Goal: Task Accomplishment & Management: Use online tool/utility

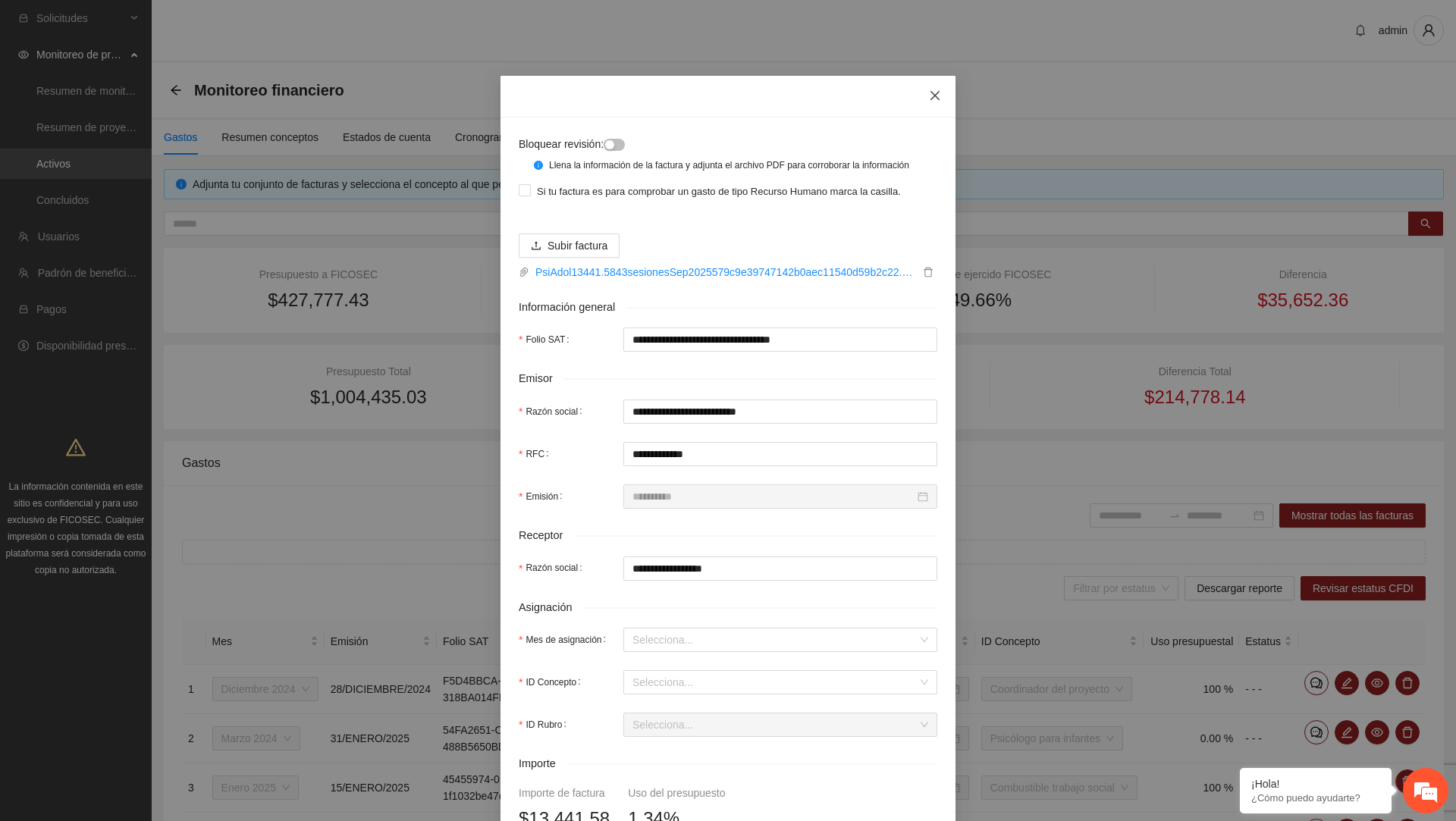
click at [926, 89] on span "Close" at bounding box center [935, 96] width 41 height 41
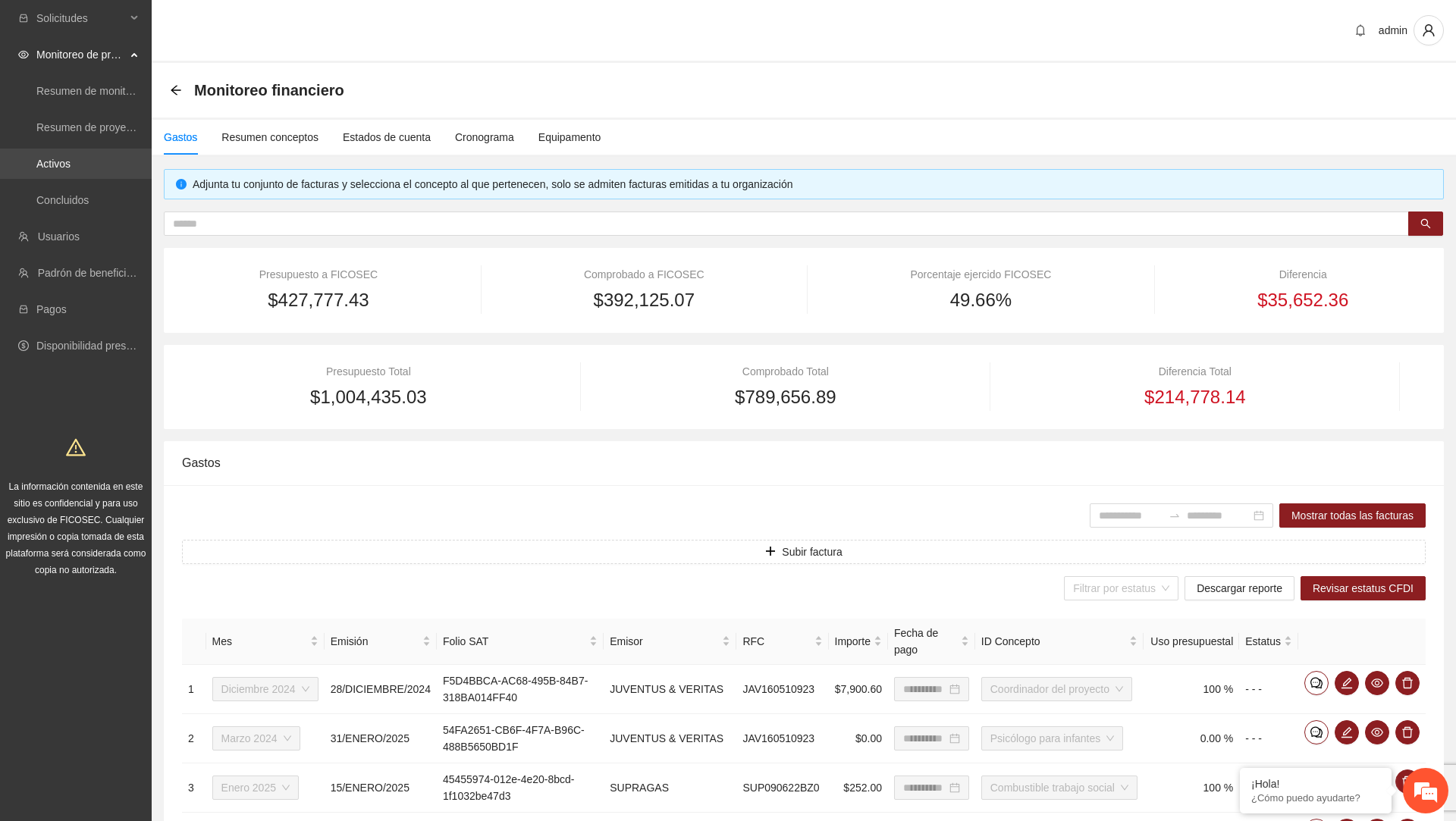
click at [70, 167] on link "Activos" at bounding box center [53, 164] width 34 height 12
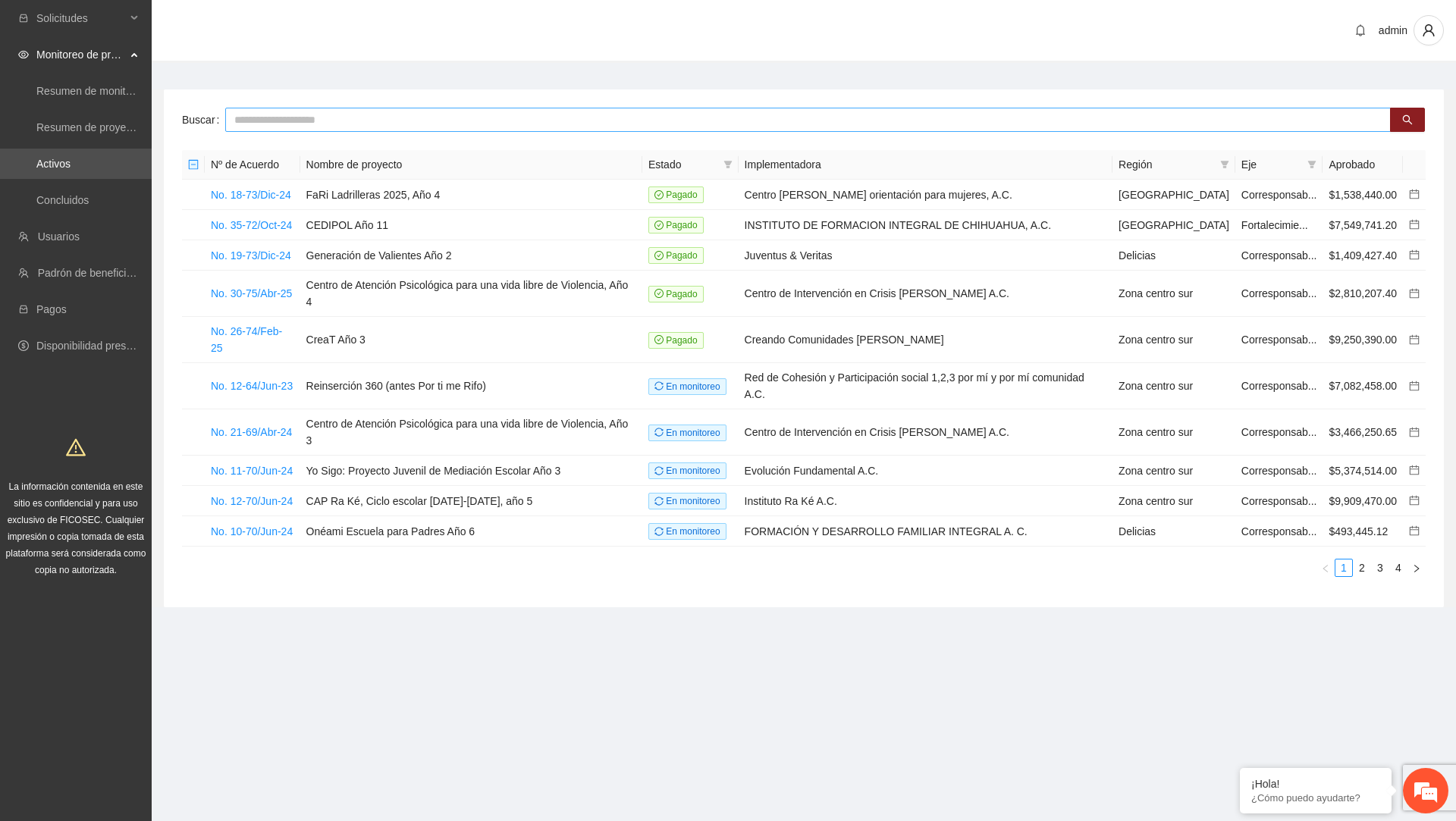
click at [403, 124] on input "text" at bounding box center [808, 119] width 1166 height 24
type input "****"
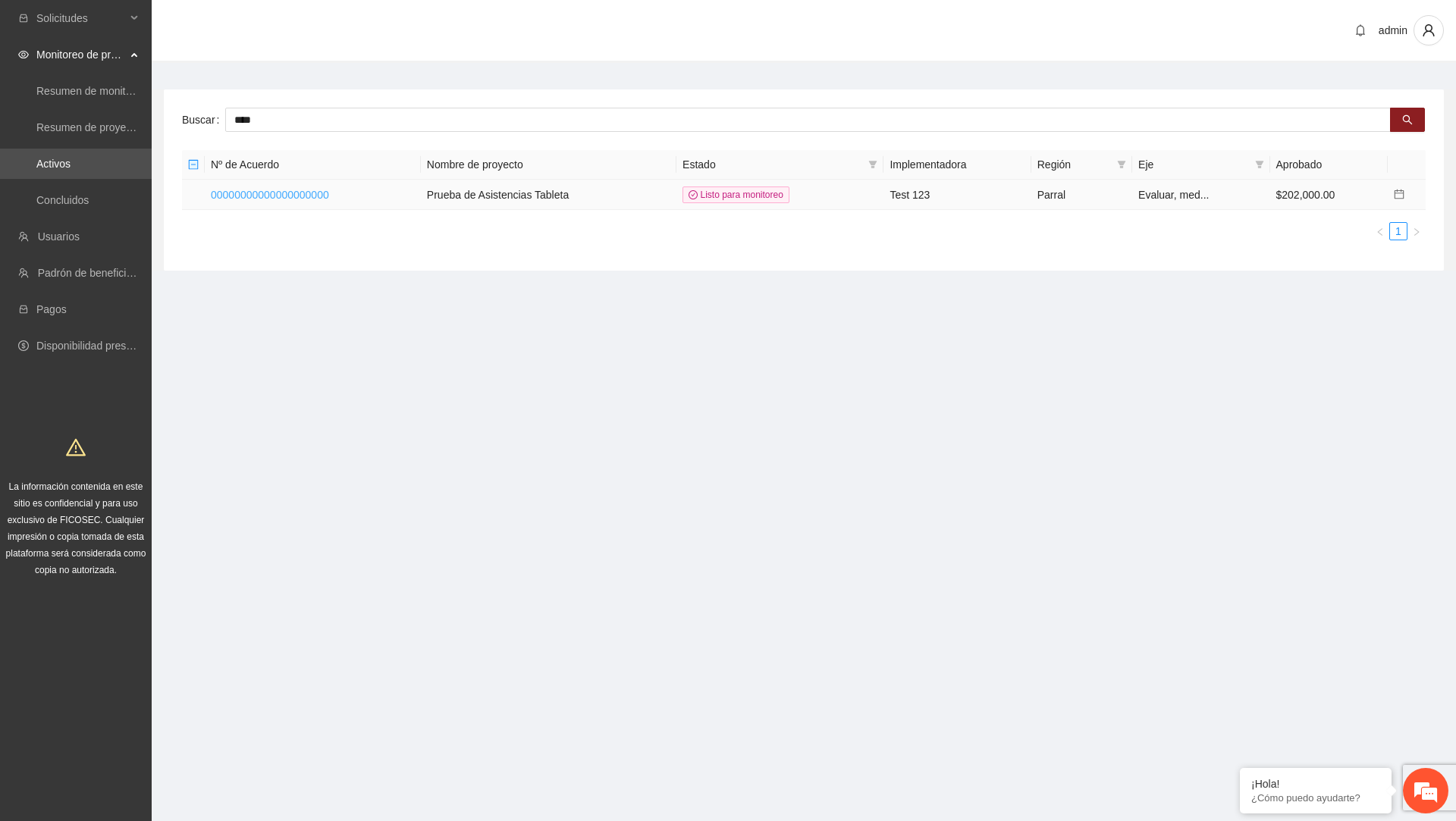
click at [309, 192] on link "00000000000000000000" at bounding box center [270, 195] width 118 height 12
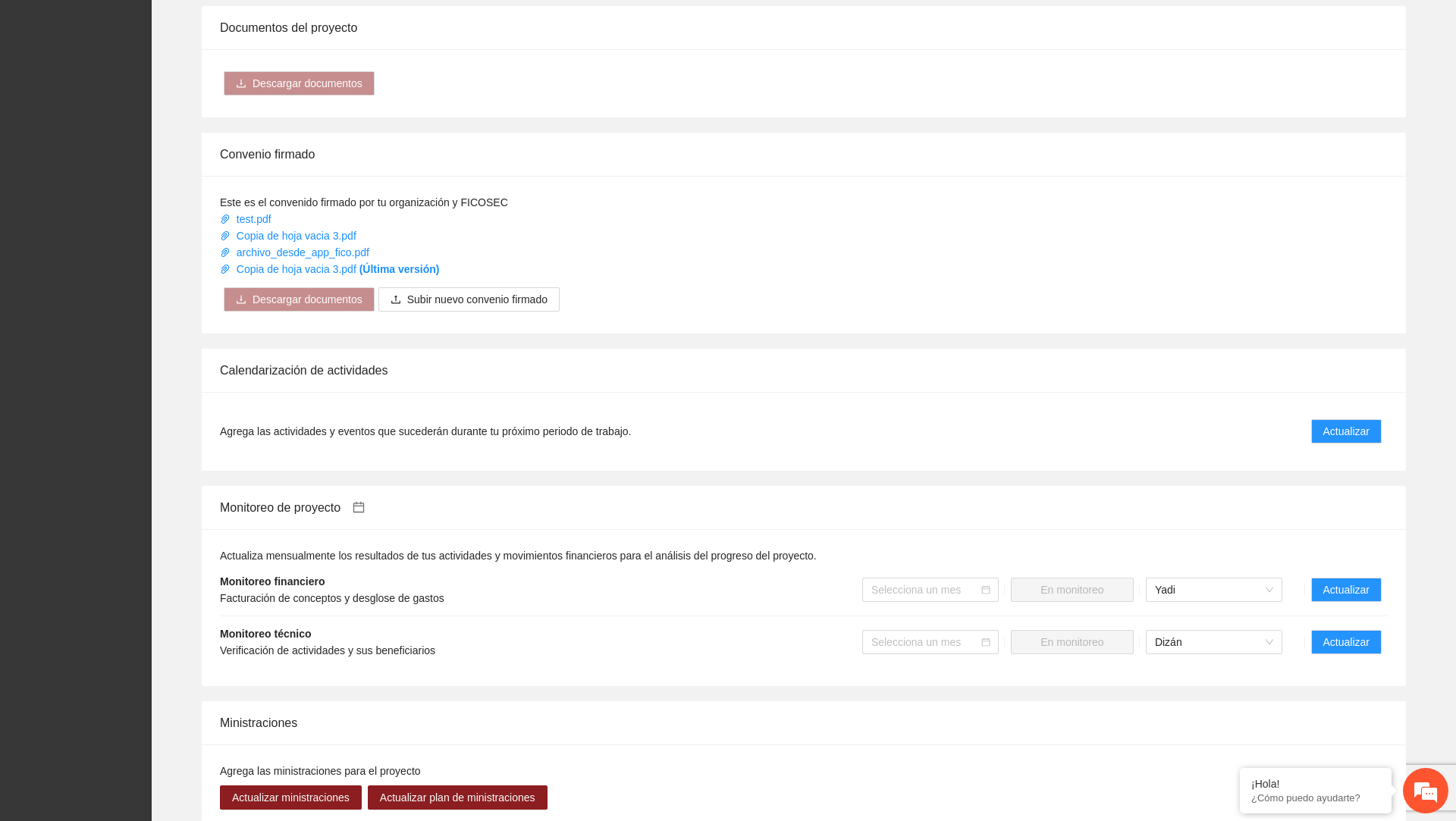
scroll to position [985, 0]
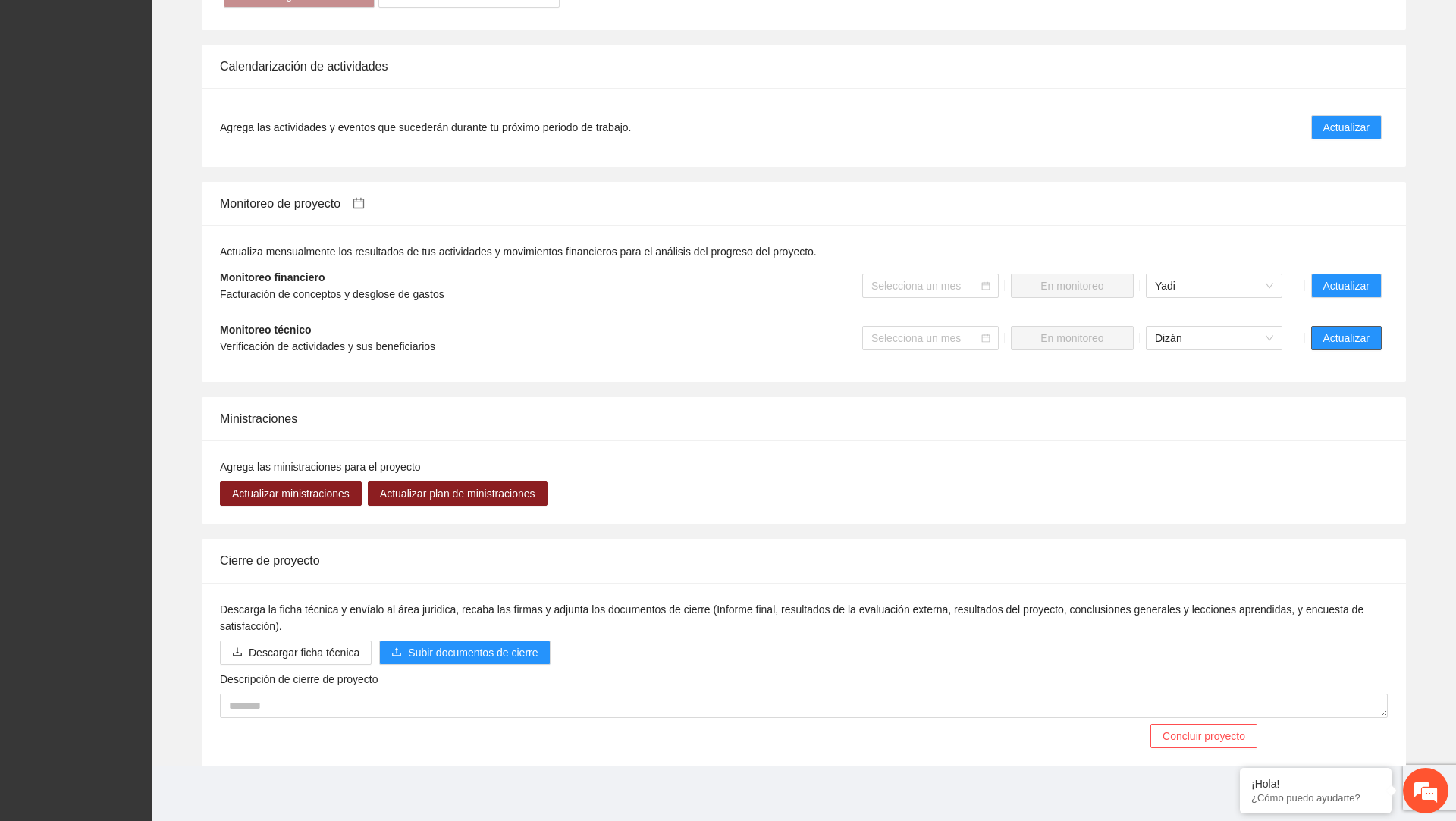
click at [1329, 336] on span "Actualizar" at bounding box center [1347, 338] width 46 height 17
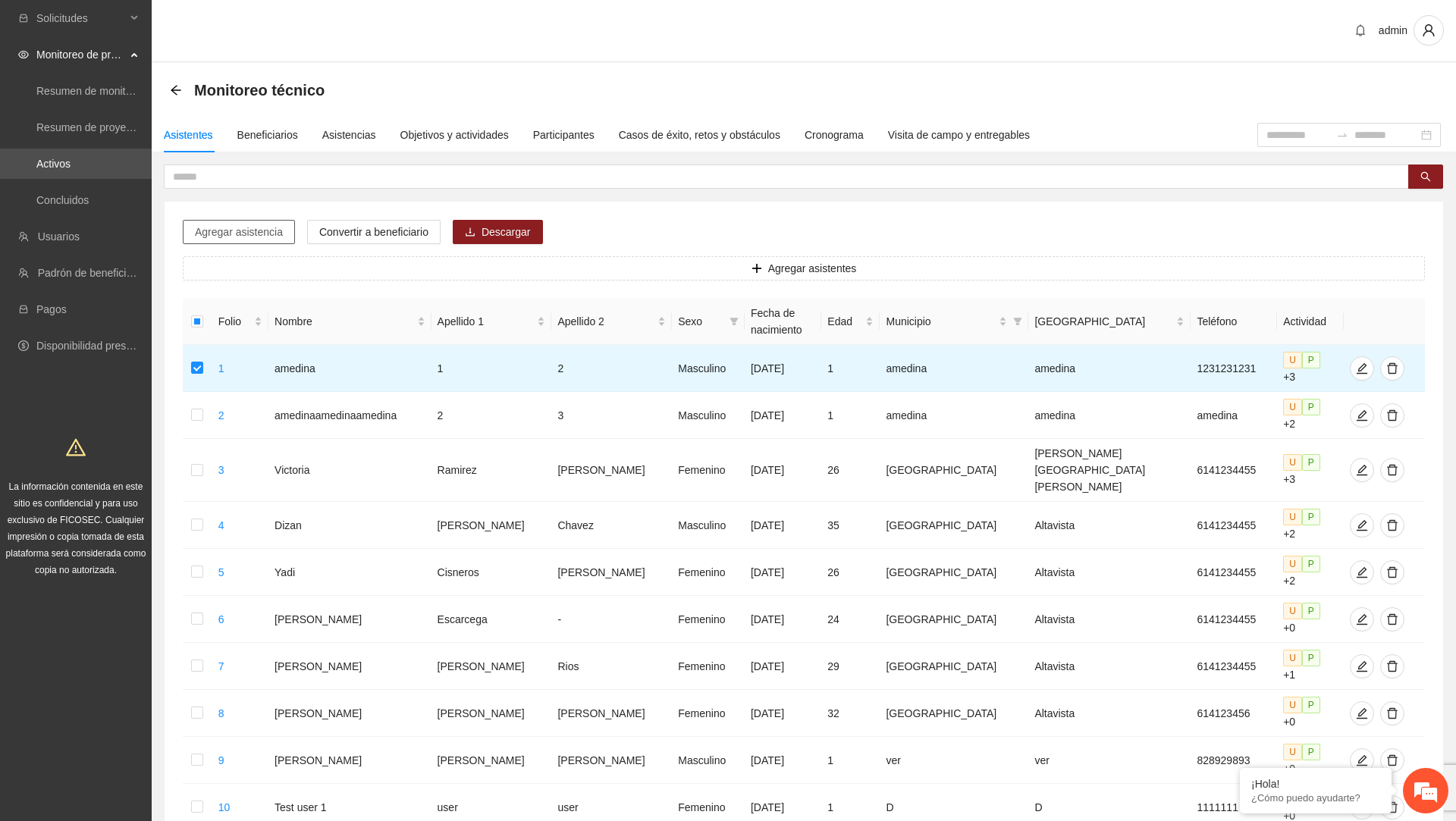
click at [250, 230] on span "Agregar asistencia" at bounding box center [239, 232] width 88 height 17
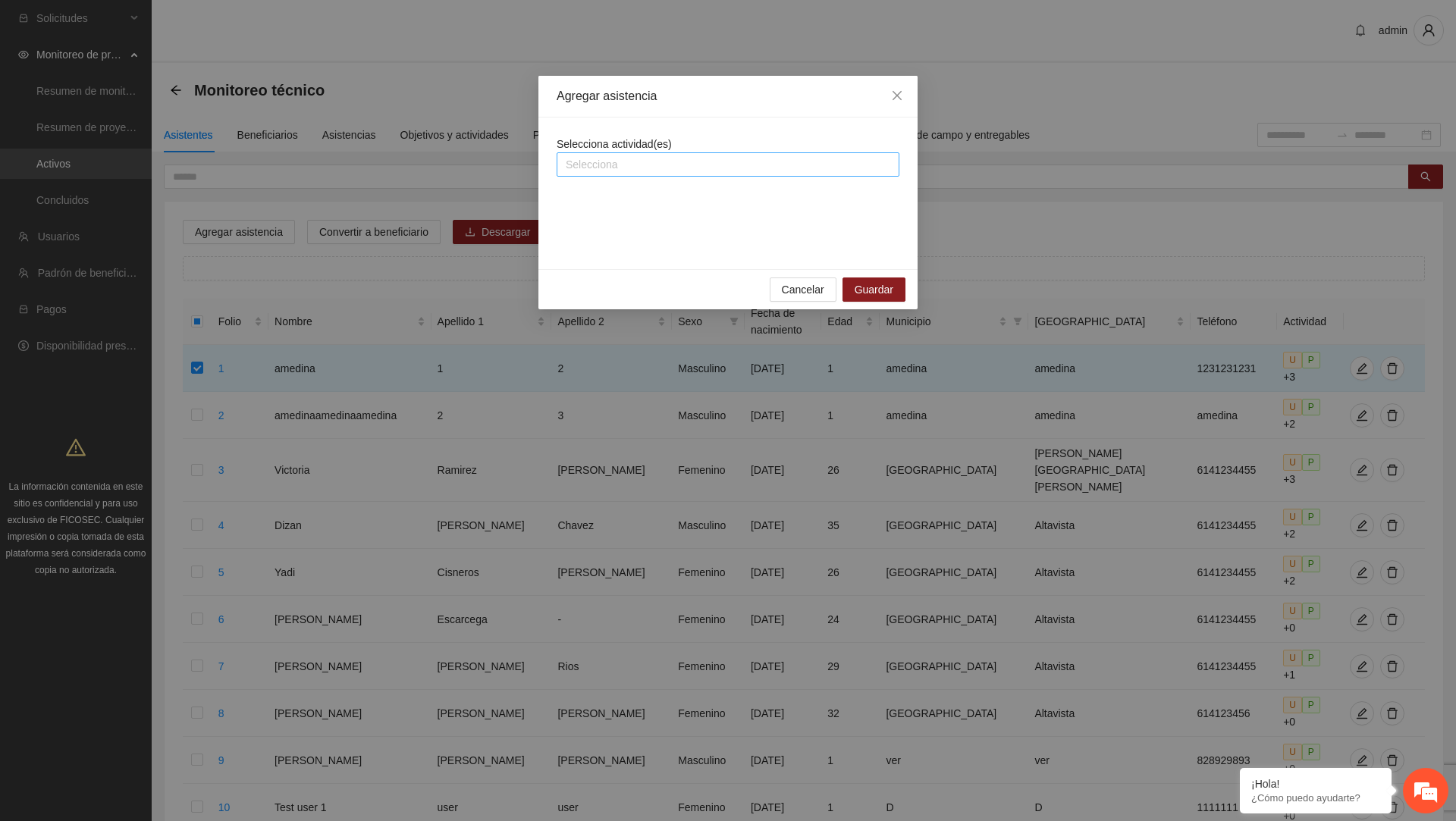
click at [667, 168] on div at bounding box center [728, 165] width 335 height 19
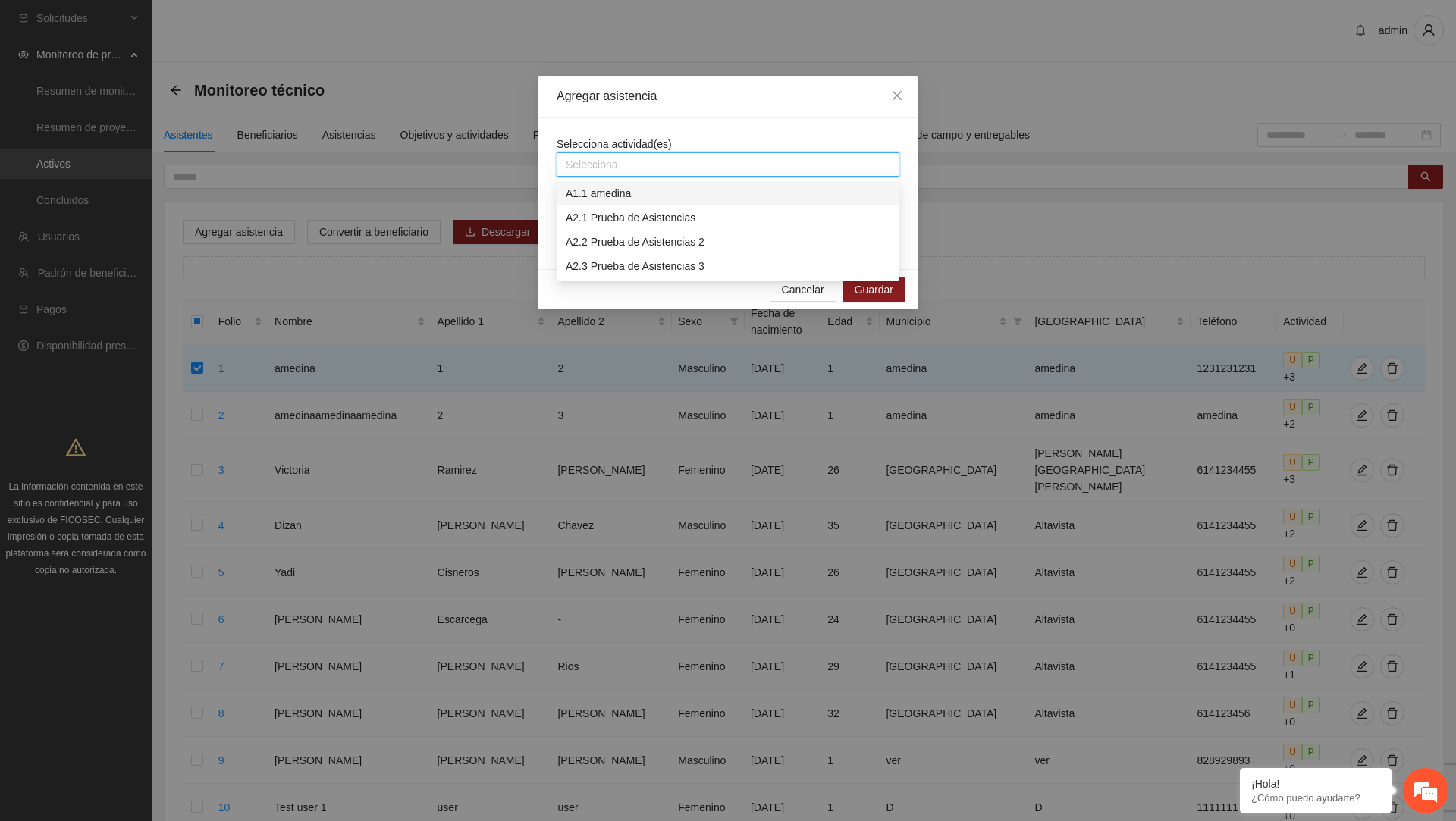
click at [657, 190] on div "A1.1 amedina" at bounding box center [728, 194] width 324 height 17
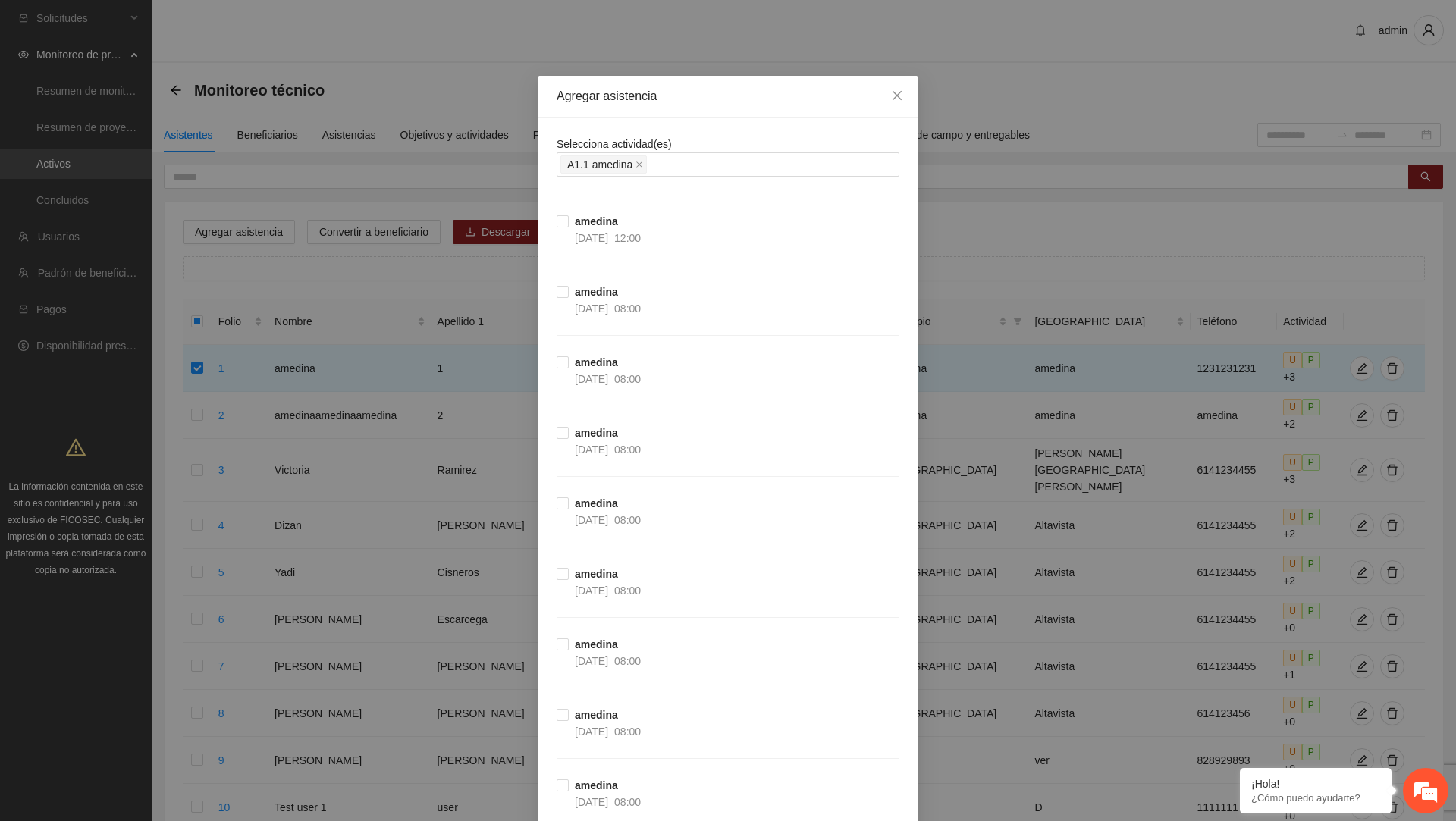
click at [732, 89] on div "Agregar asistencia" at bounding box center [728, 97] width 343 height 17
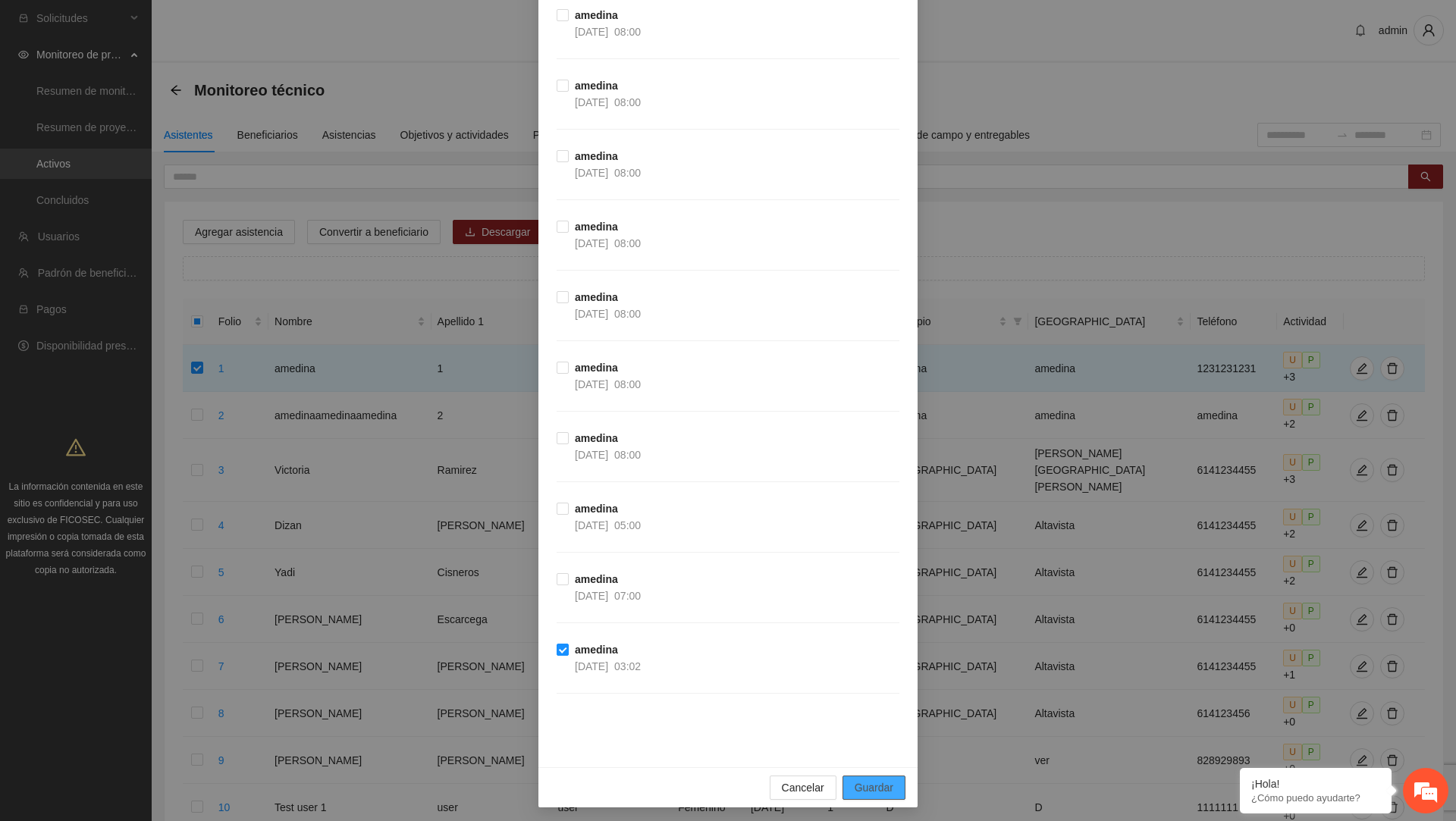
click at [857, 779] on span "Guardar" at bounding box center [874, 788] width 39 height 17
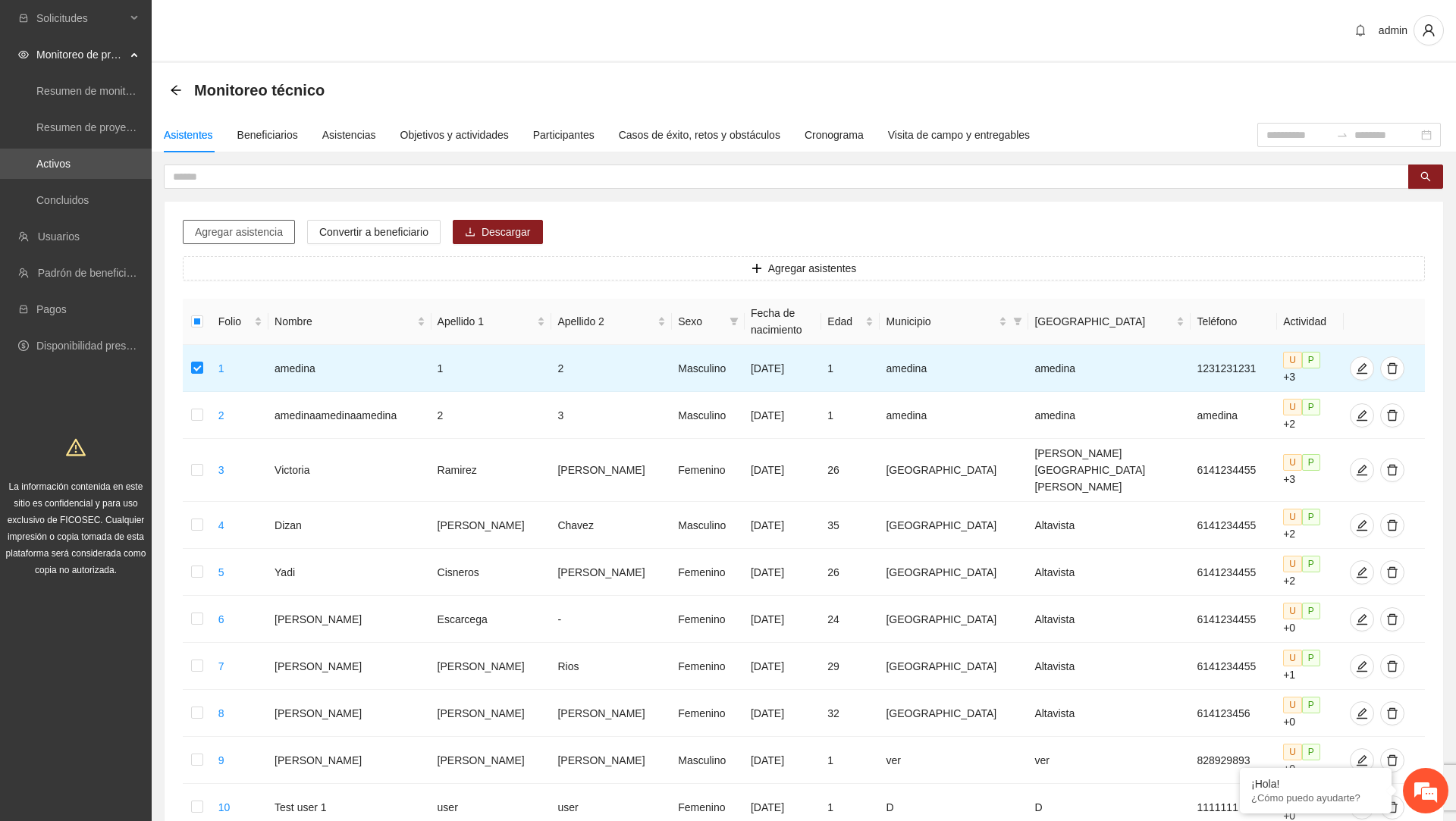
click at [255, 227] on span "Agregar asistencia" at bounding box center [239, 232] width 88 height 17
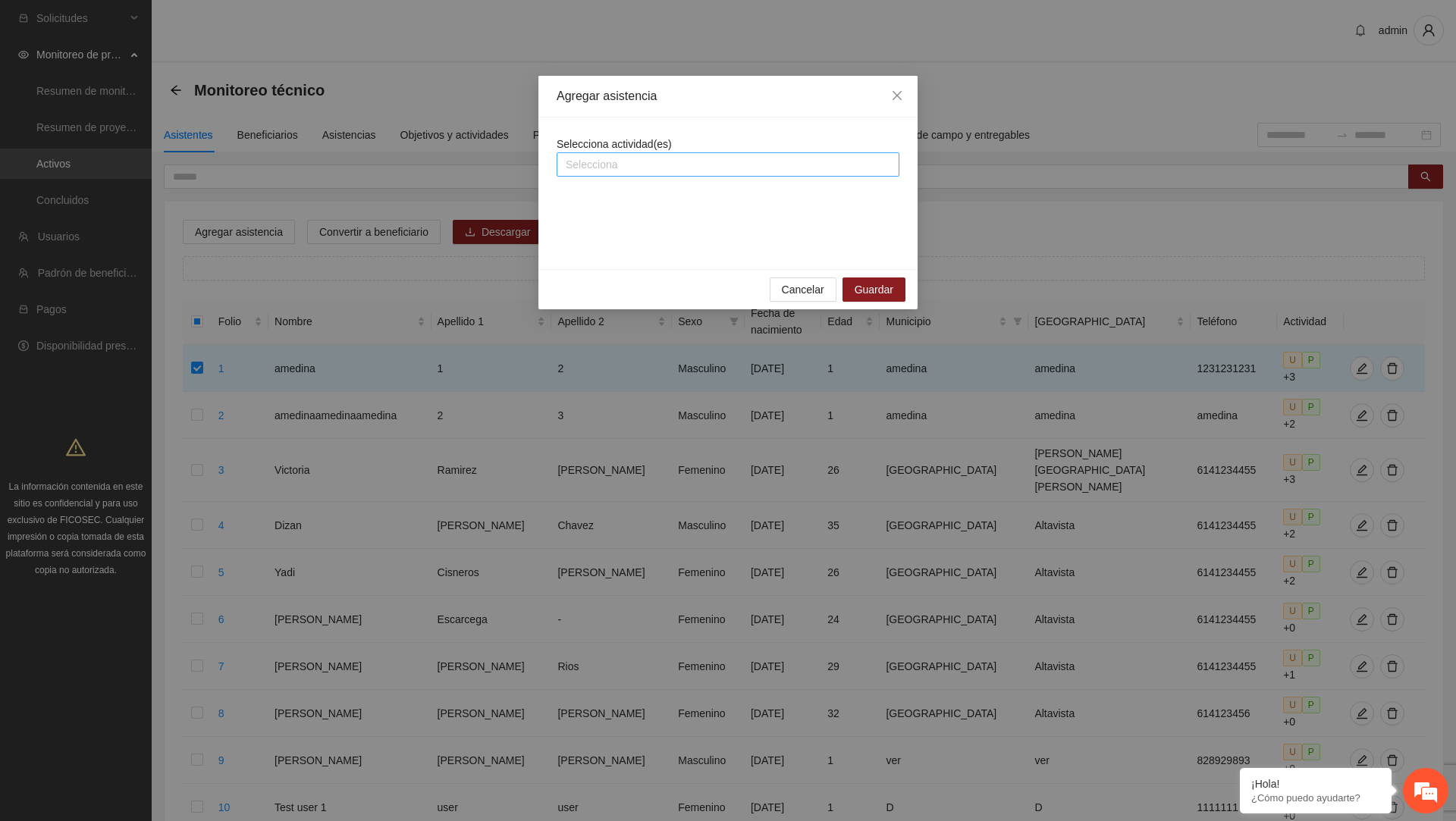
click at [652, 175] on div "Selecciona" at bounding box center [728, 164] width 343 height 24
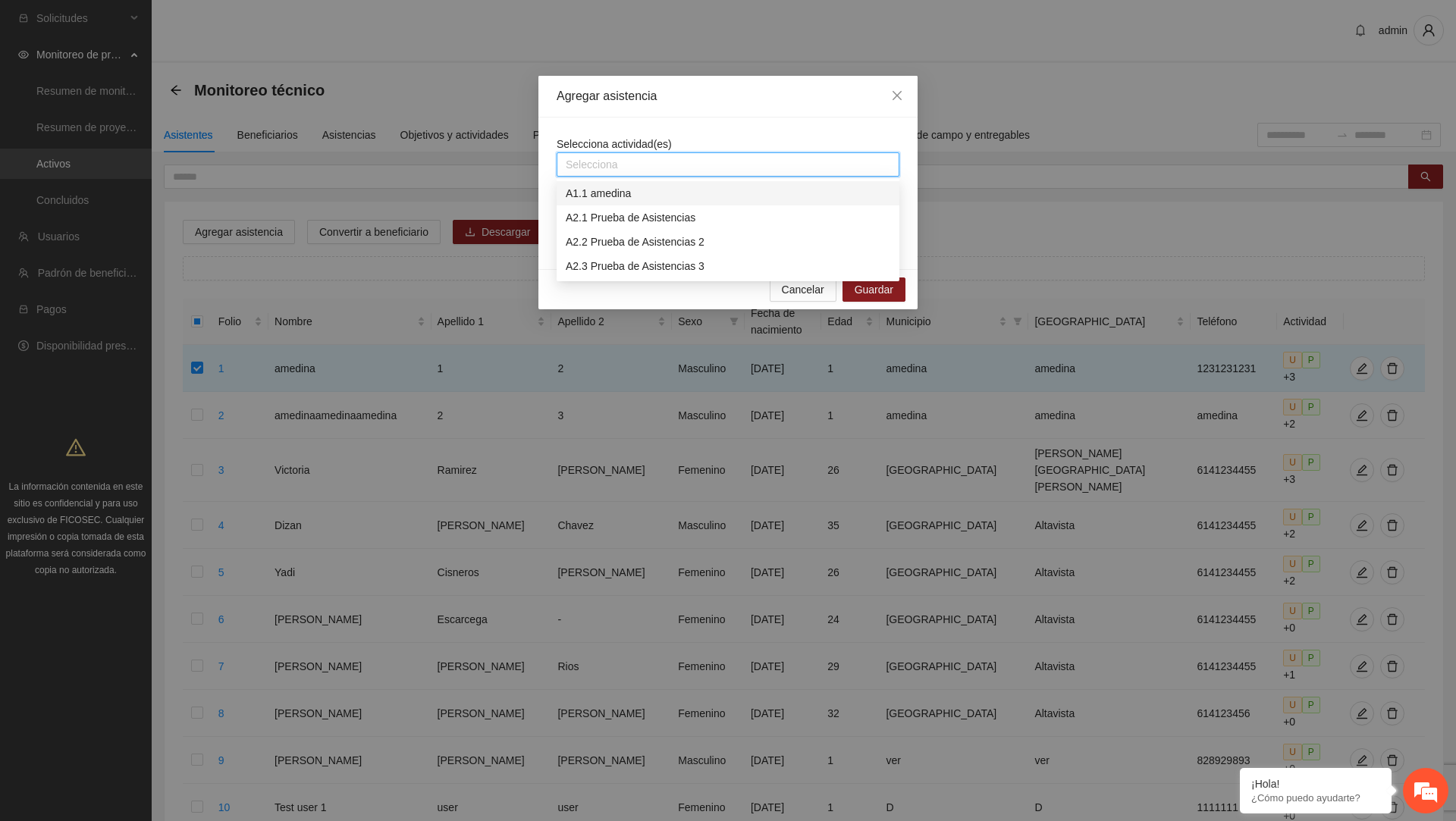
click at [632, 195] on div "A1.1 amedina" at bounding box center [728, 194] width 324 height 17
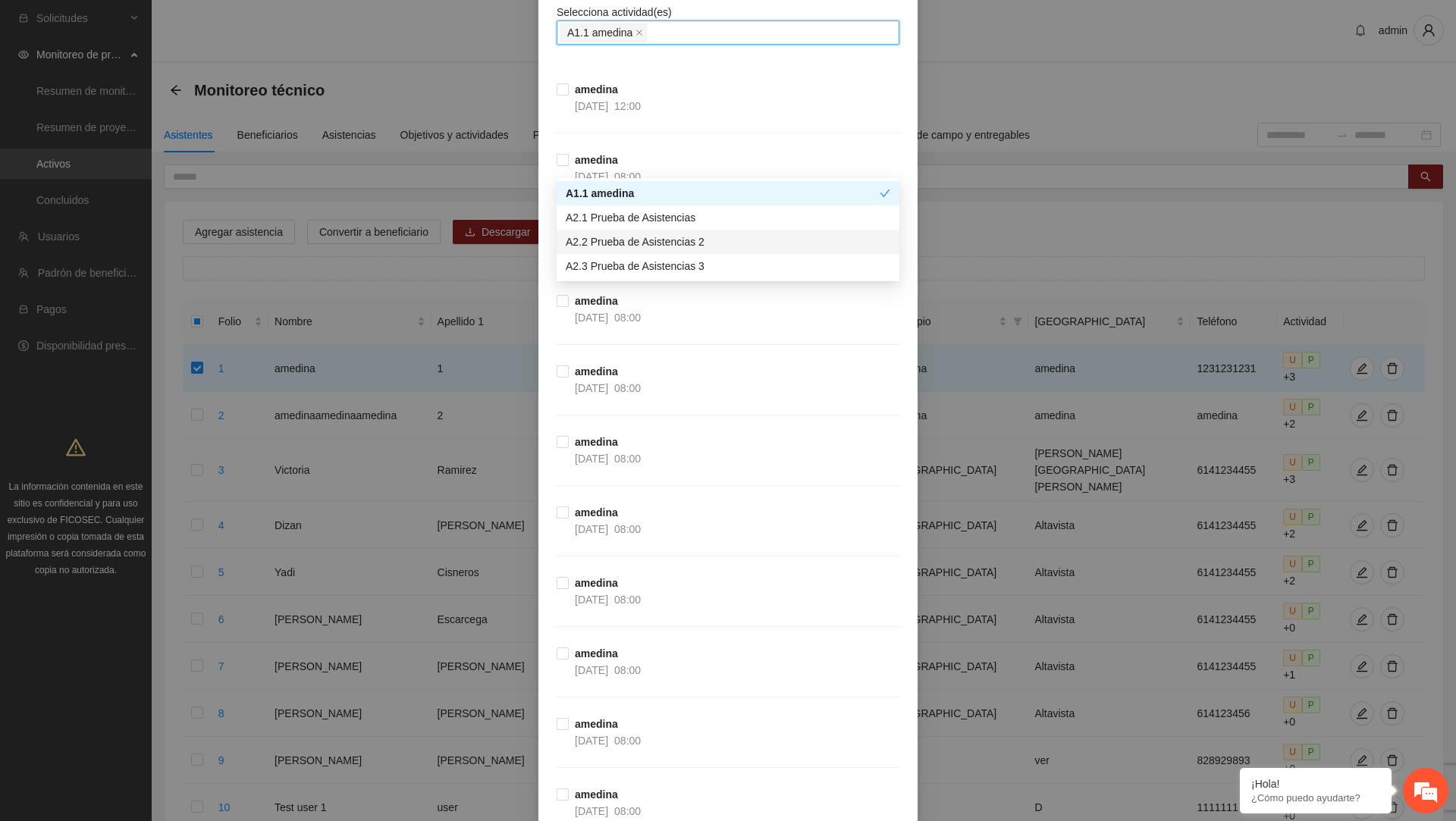
scroll to position [0, 0]
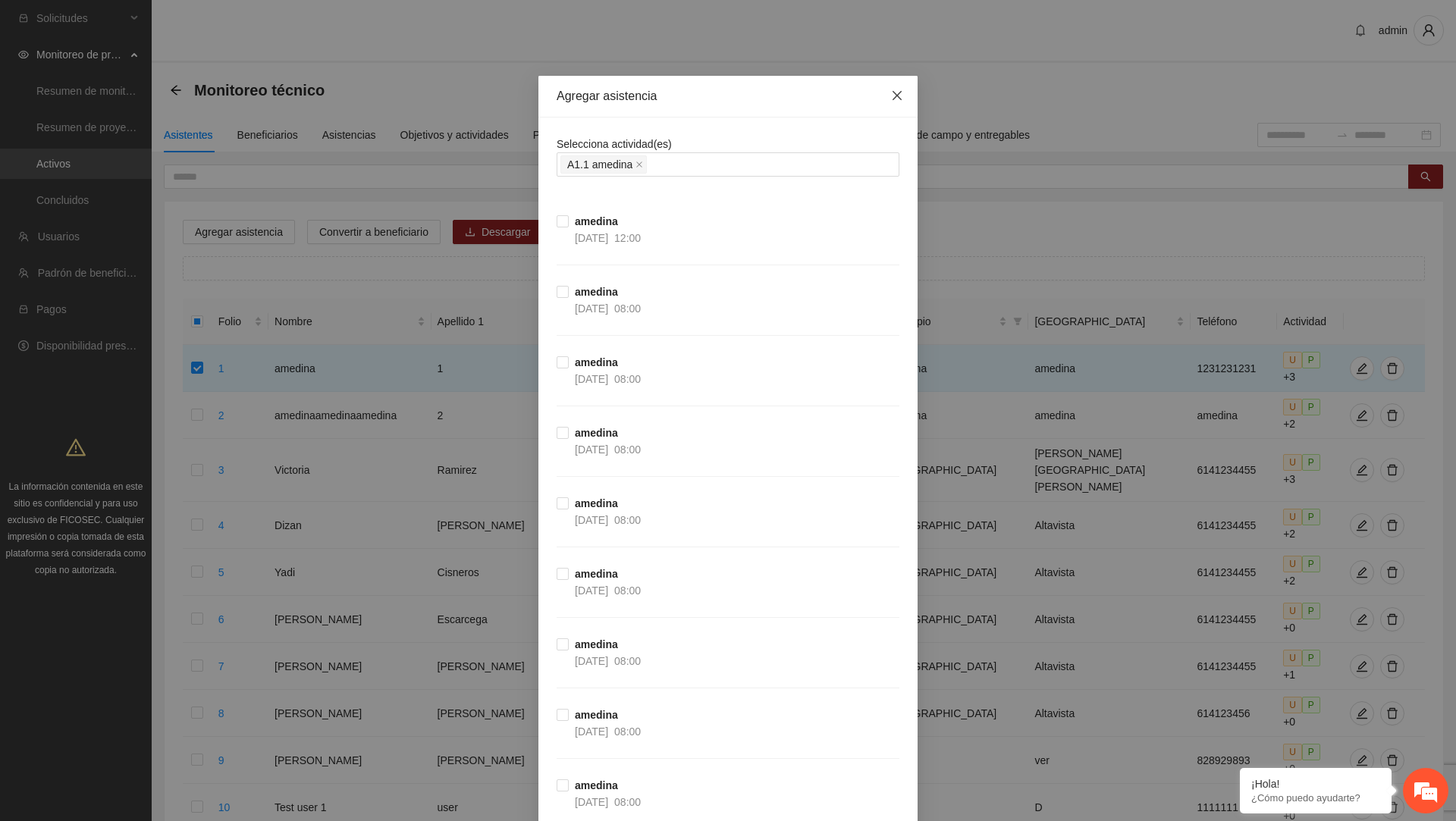
click at [903, 86] on span "Close" at bounding box center [897, 96] width 41 height 41
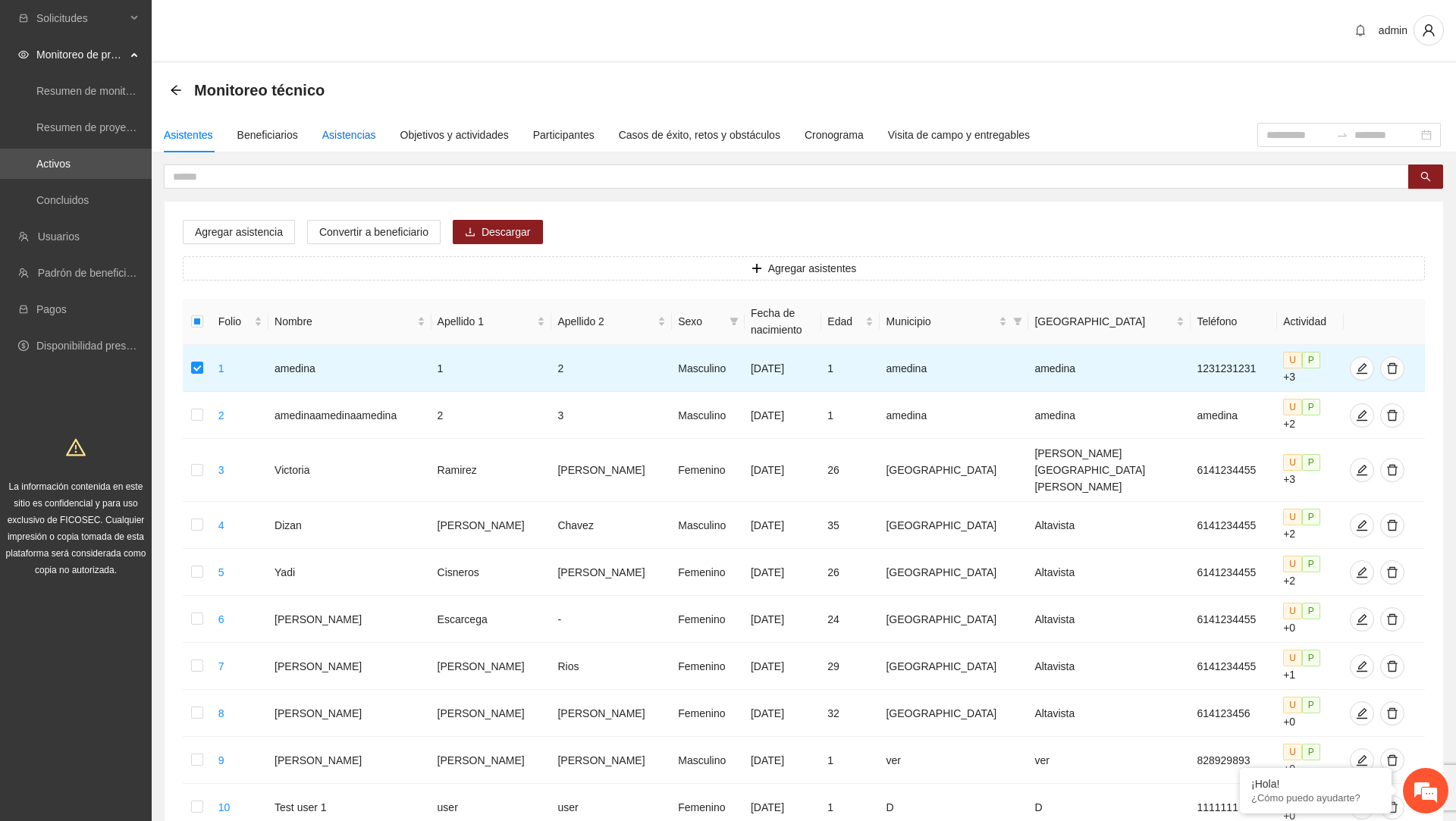
click at [366, 127] on div "Asistencias" at bounding box center [349, 135] width 54 height 17
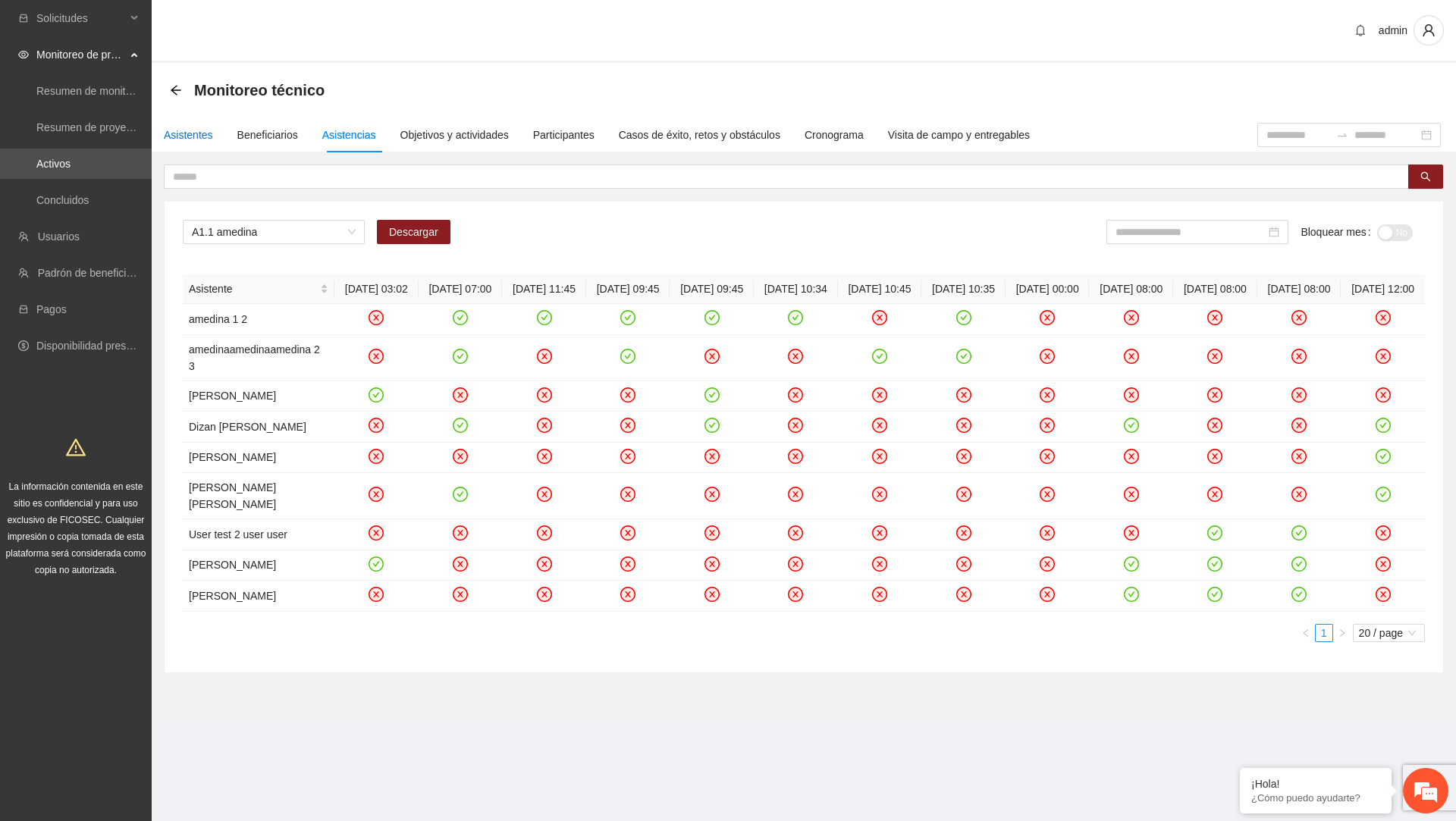
click at [195, 141] on div "Asistentes" at bounding box center [188, 135] width 49 height 17
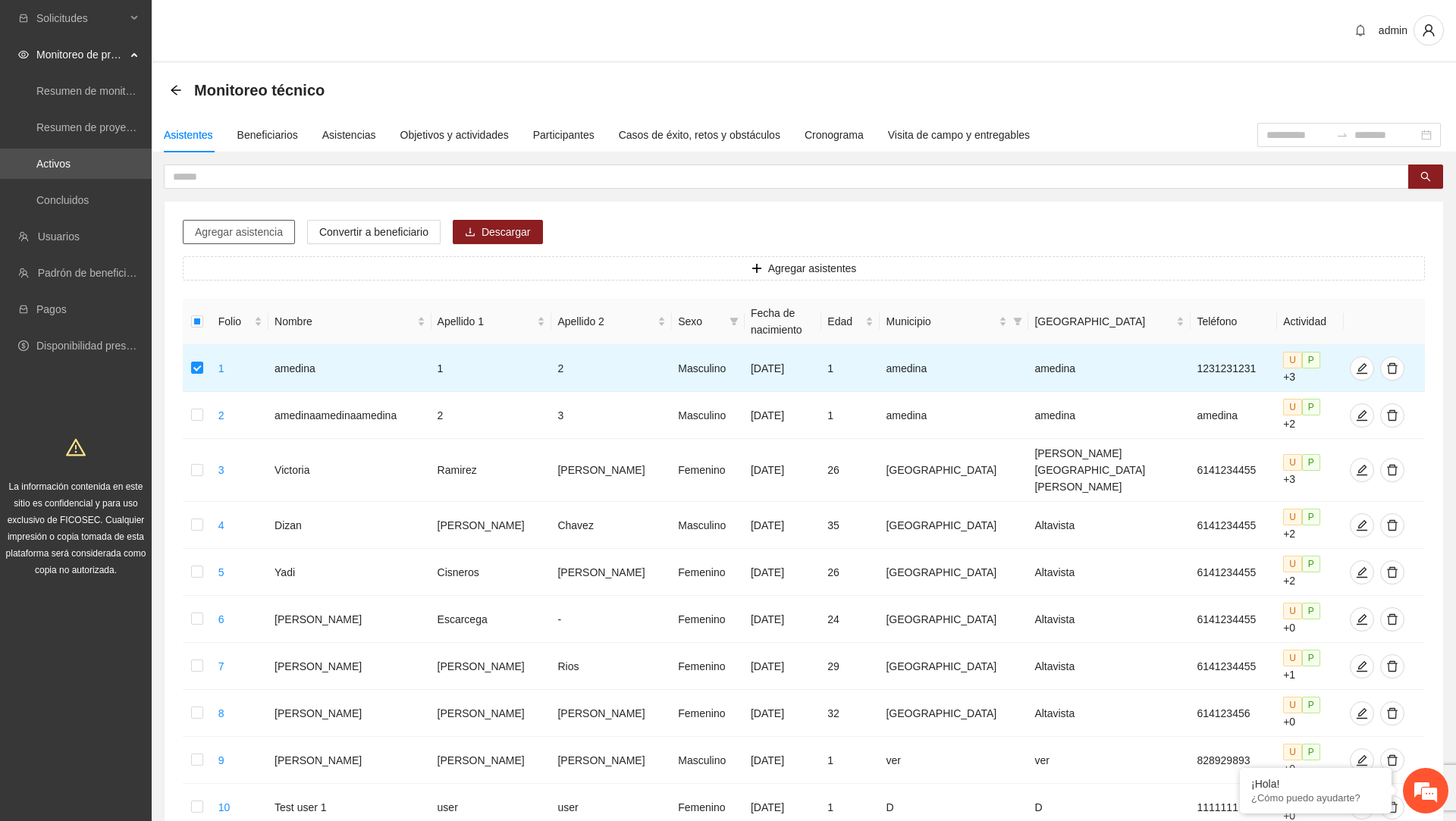
click at [256, 231] on span "Agregar asistencia" at bounding box center [239, 232] width 88 height 17
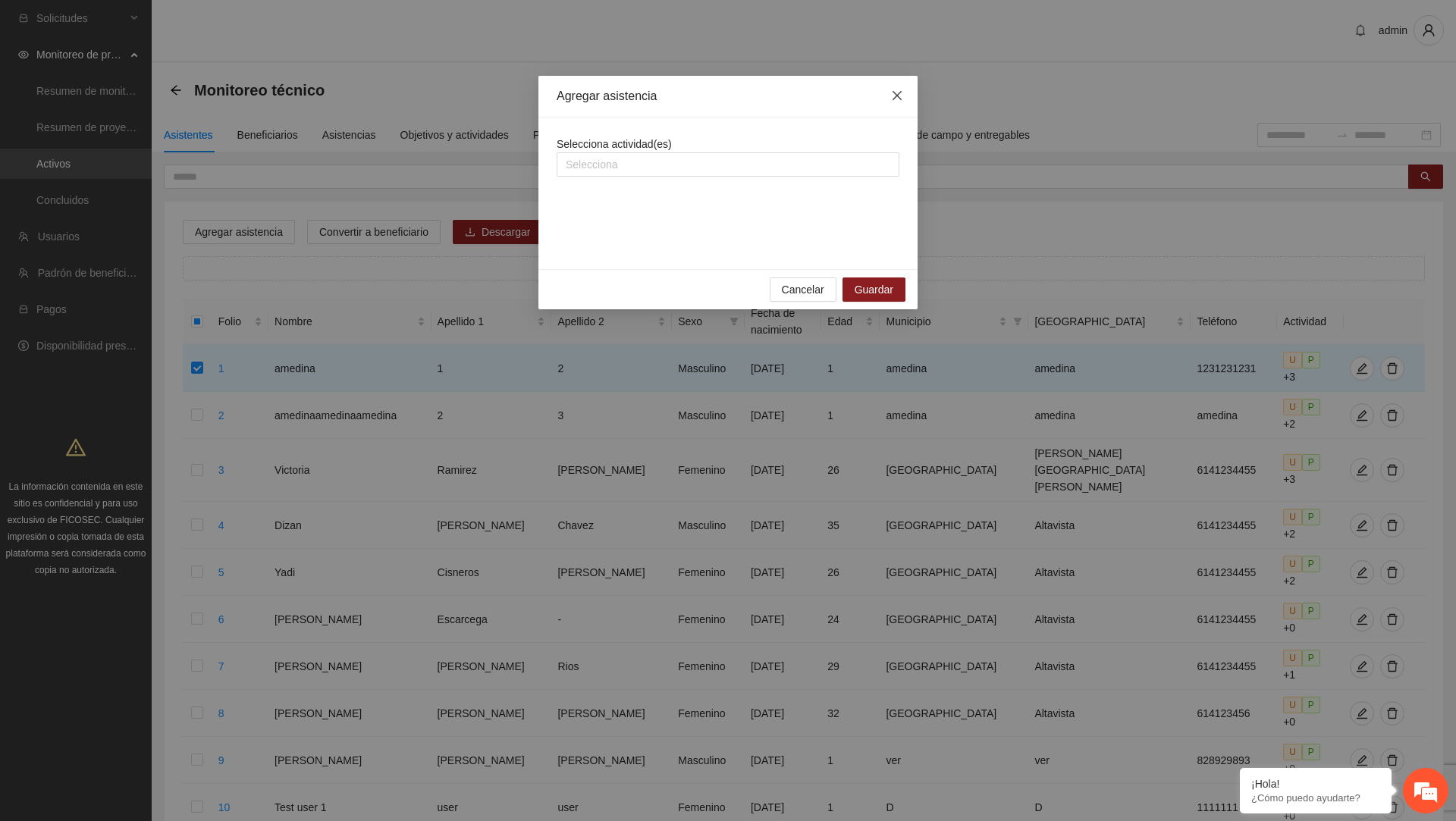
click at [902, 93] on icon "close" at bounding box center [898, 96] width 12 height 12
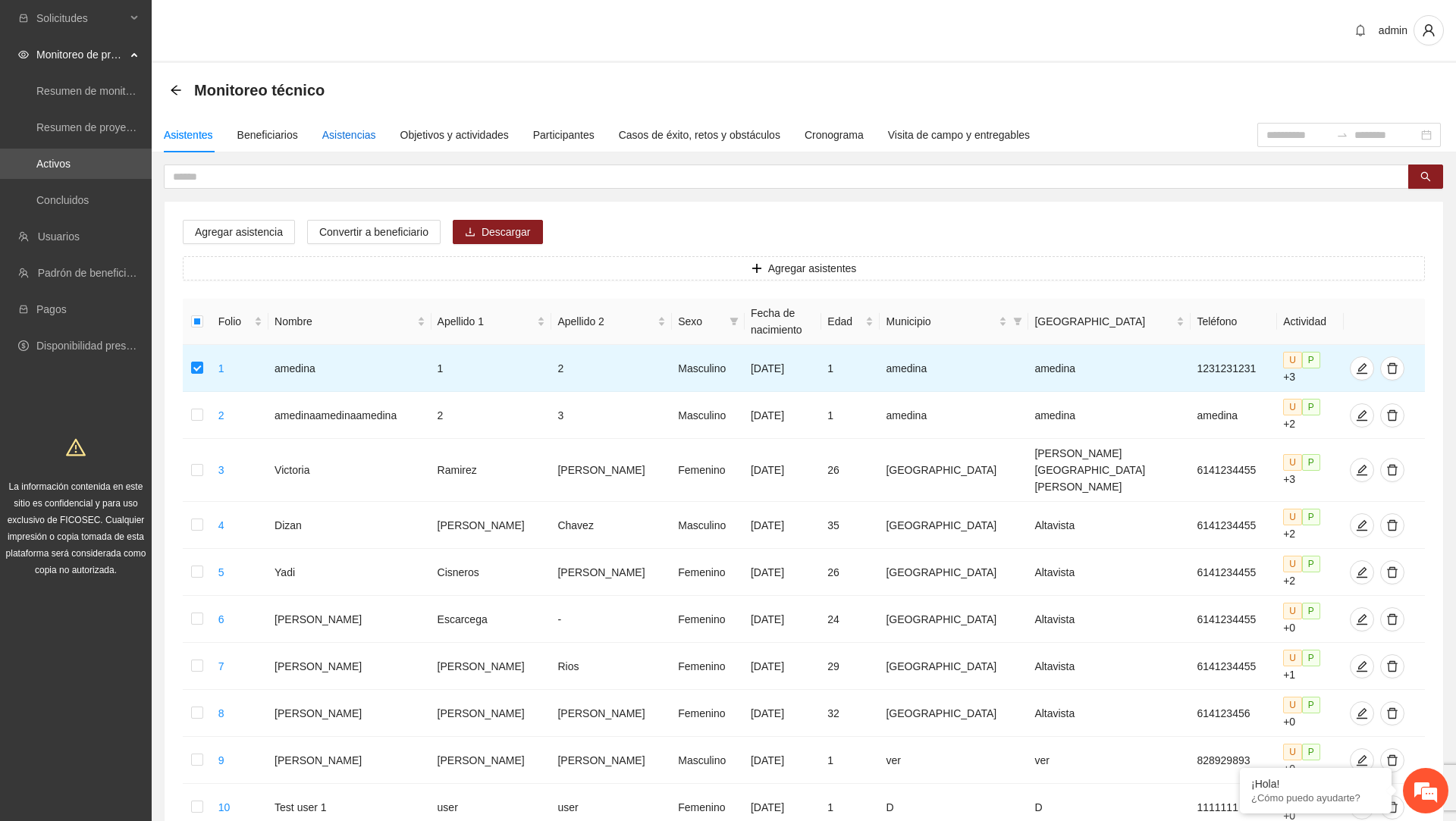
click at [361, 127] on div "Asistencias" at bounding box center [349, 135] width 54 height 17
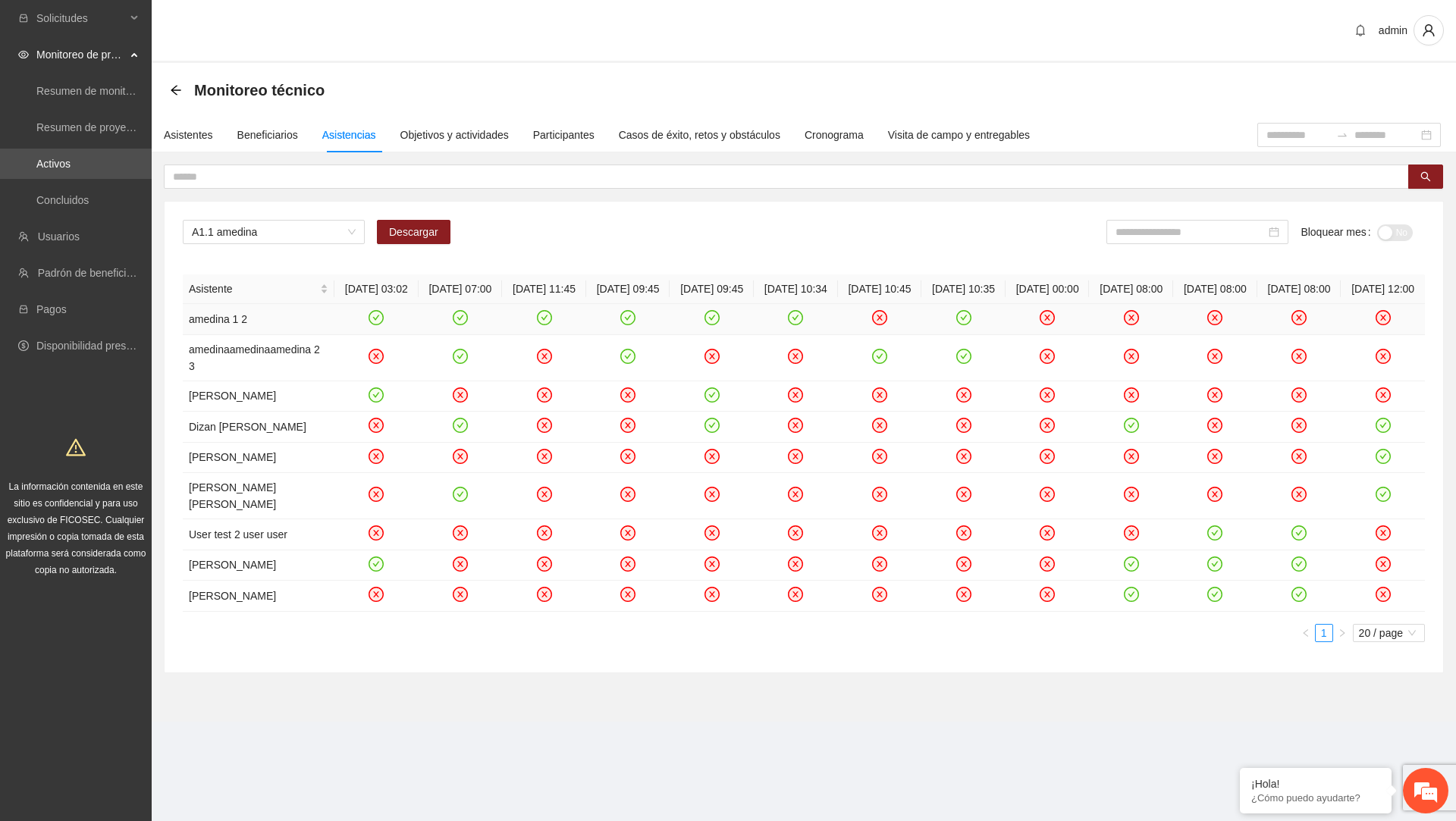
click at [216, 334] on td "amedina 1 2" at bounding box center [259, 320] width 151 height 31
click at [70, 167] on link "Activos" at bounding box center [53, 164] width 34 height 12
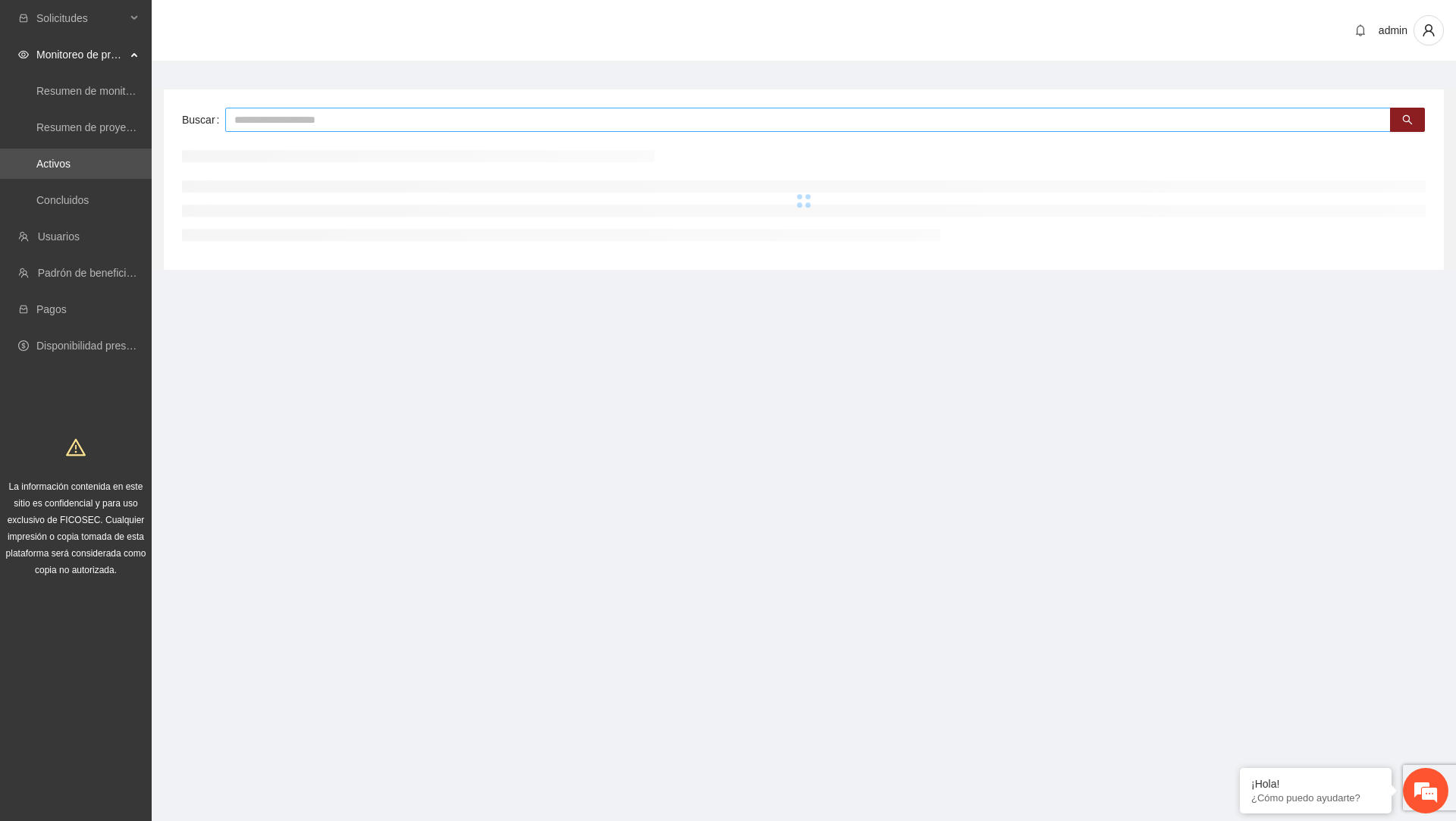
click at [370, 114] on input "text" at bounding box center [808, 119] width 1166 height 24
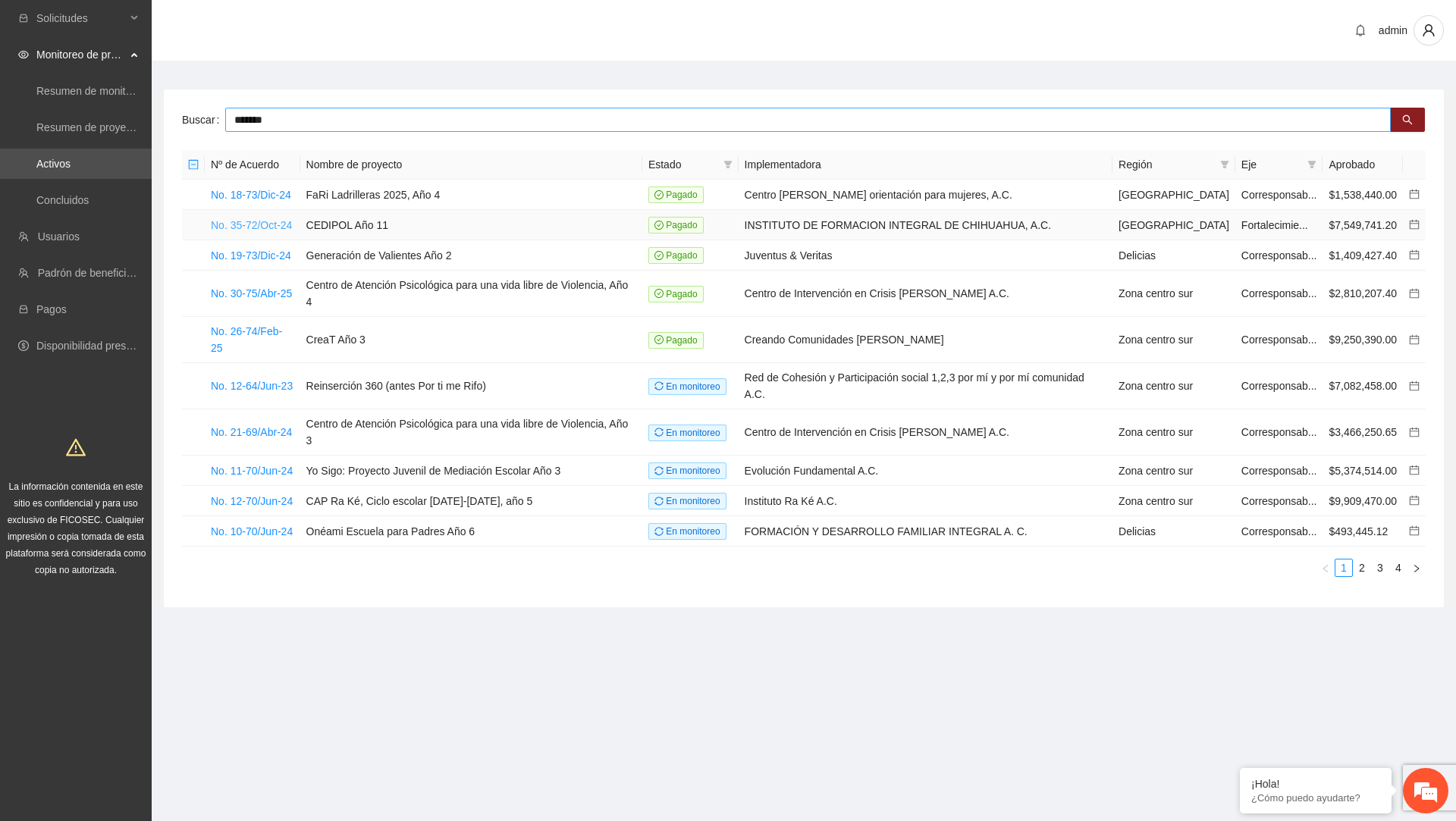
type input "******"
click at [292, 220] on link "No. 35-72/Oct-24" at bounding box center [251, 226] width 81 height 12
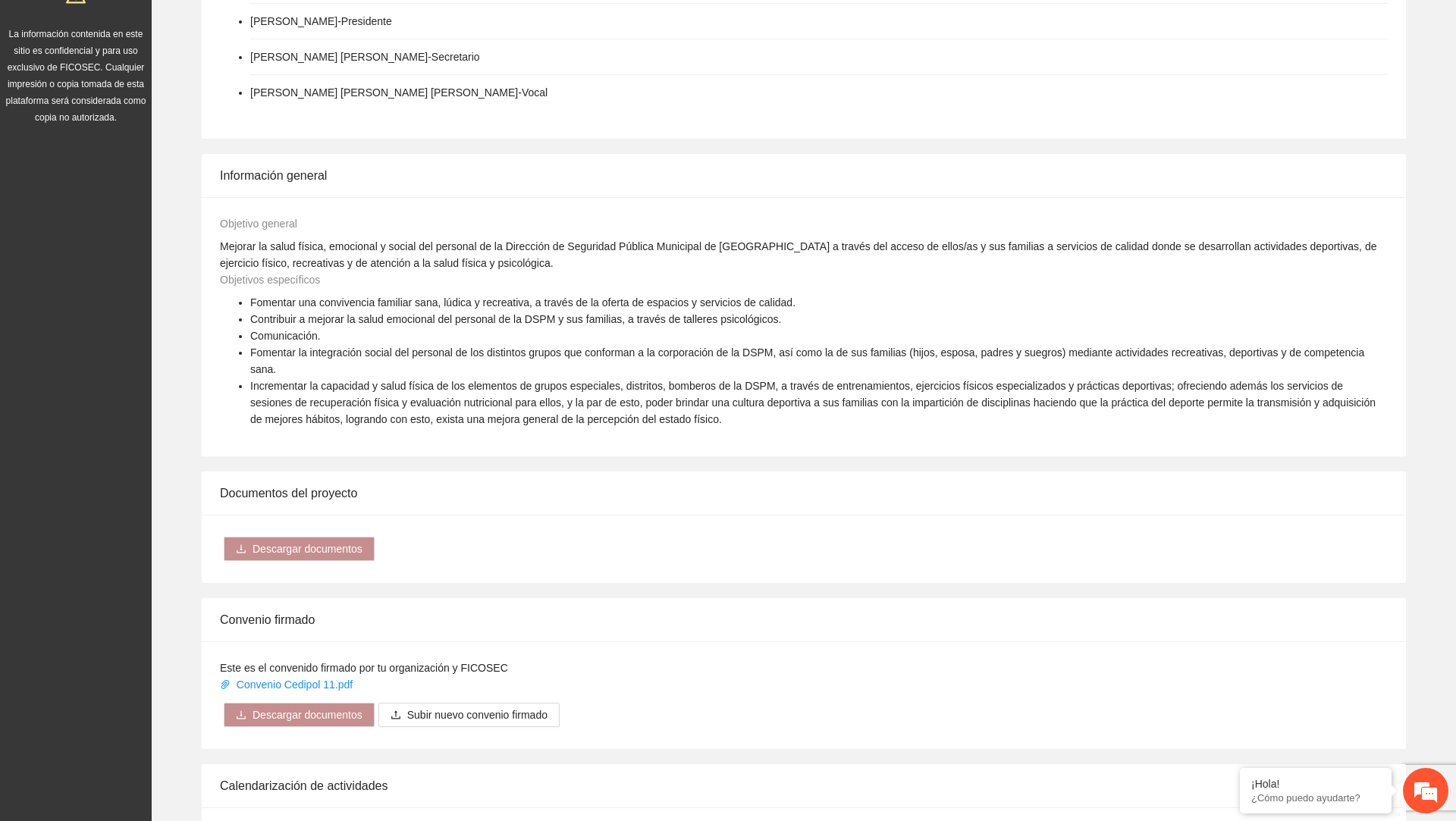
scroll to position [1172, 0]
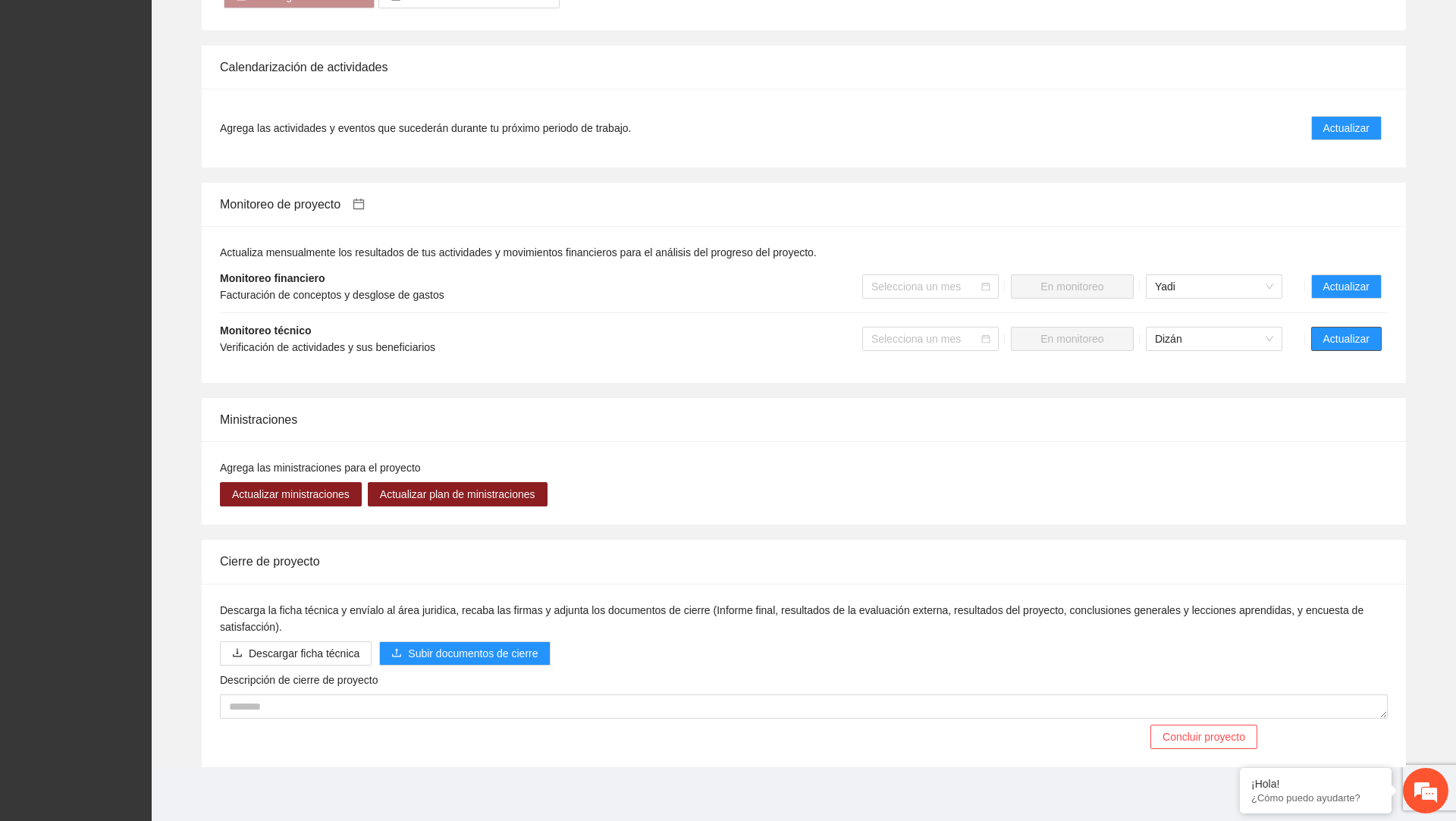
click at [1356, 347] on button "Actualizar" at bounding box center [1346, 338] width 70 height 24
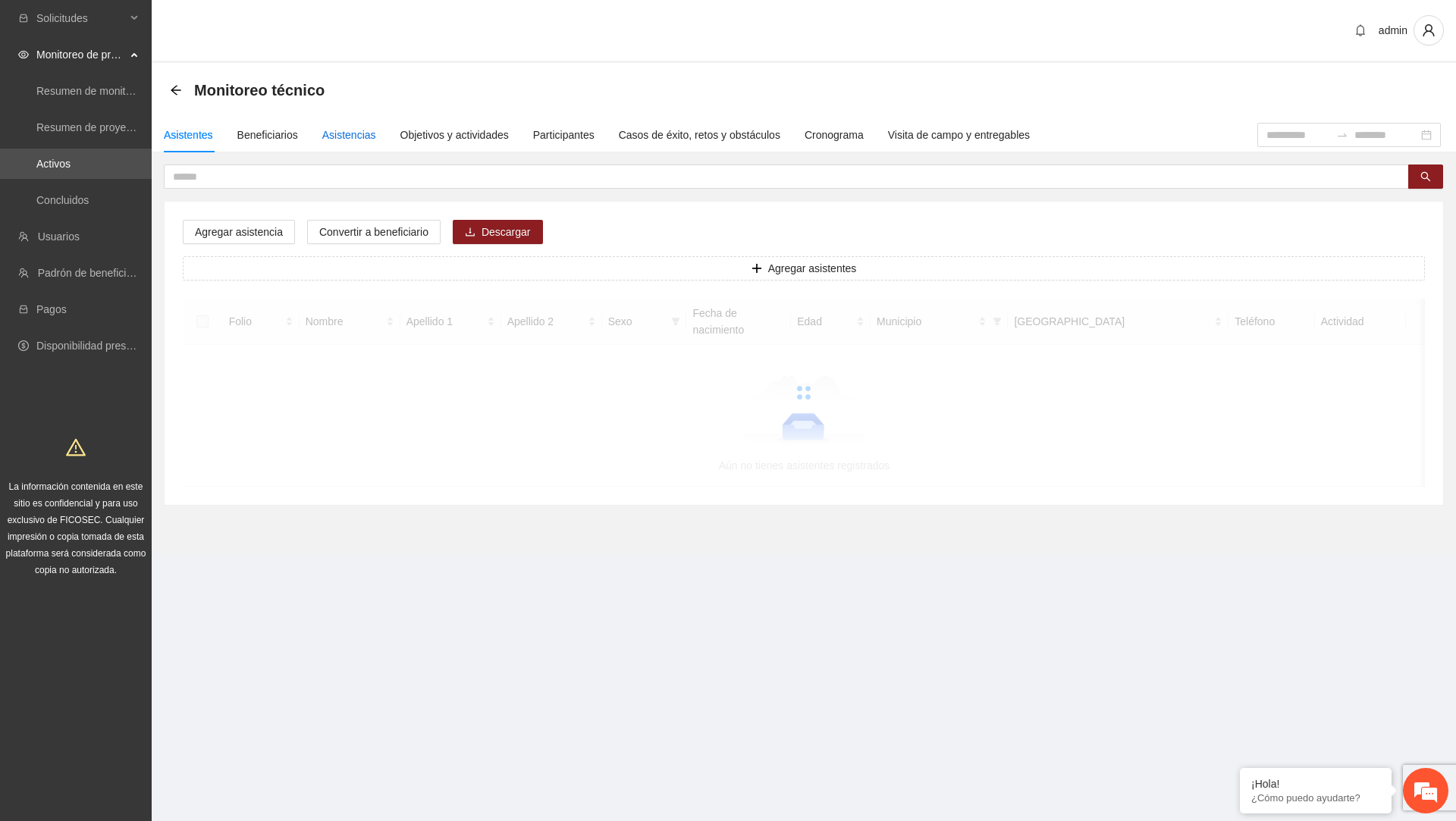
click at [368, 134] on div "Asistencias" at bounding box center [349, 135] width 54 height 17
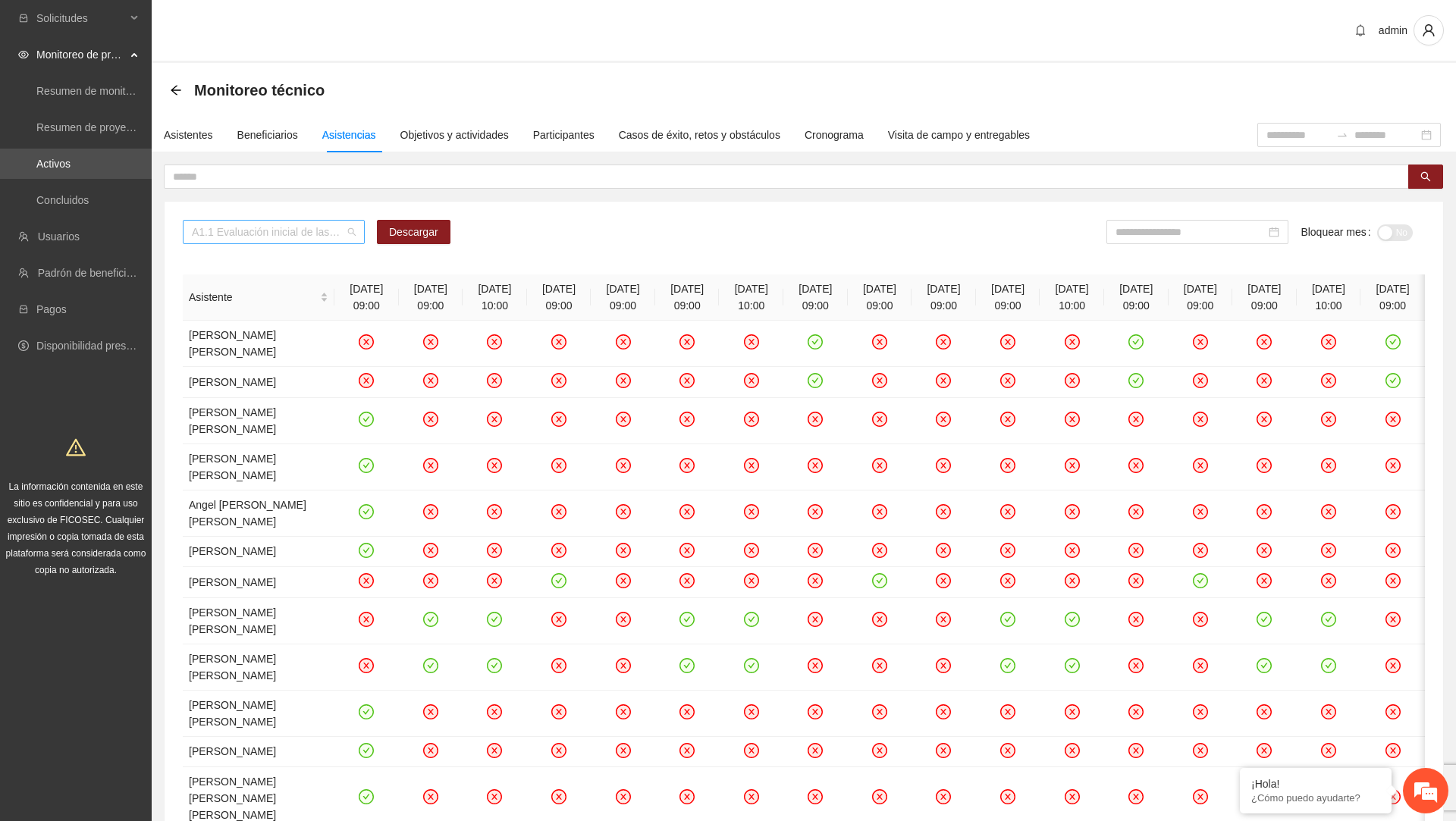
click at [319, 237] on span "A1.1 Evaluación inicial de las capacidades físicas de grupos especiales, distri…" at bounding box center [273, 232] width 164 height 22
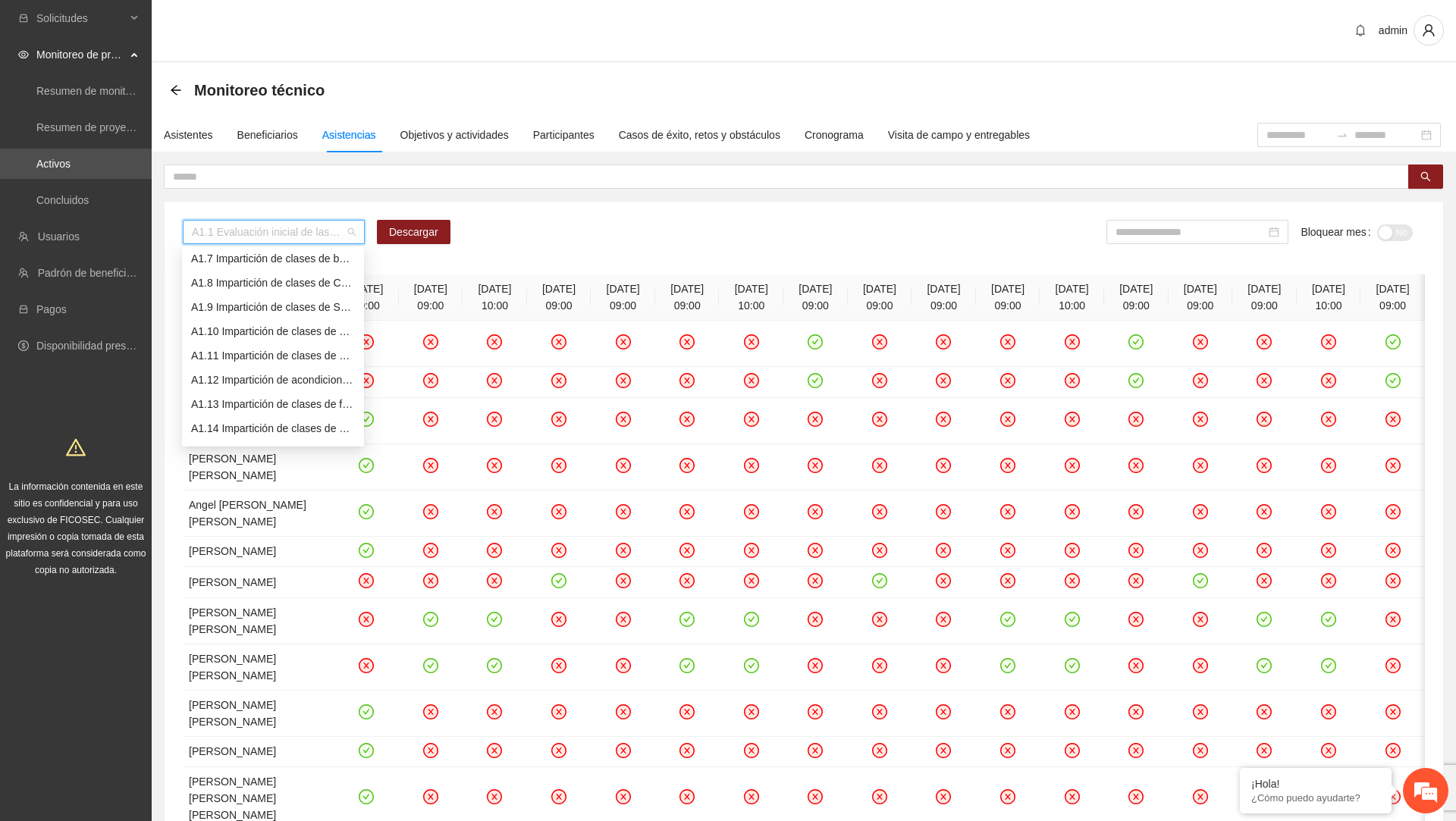
scroll to position [152, 0]
click at [283, 394] on div "A1.13 Impartición de clases de futbol" at bounding box center [273, 401] width 164 height 17
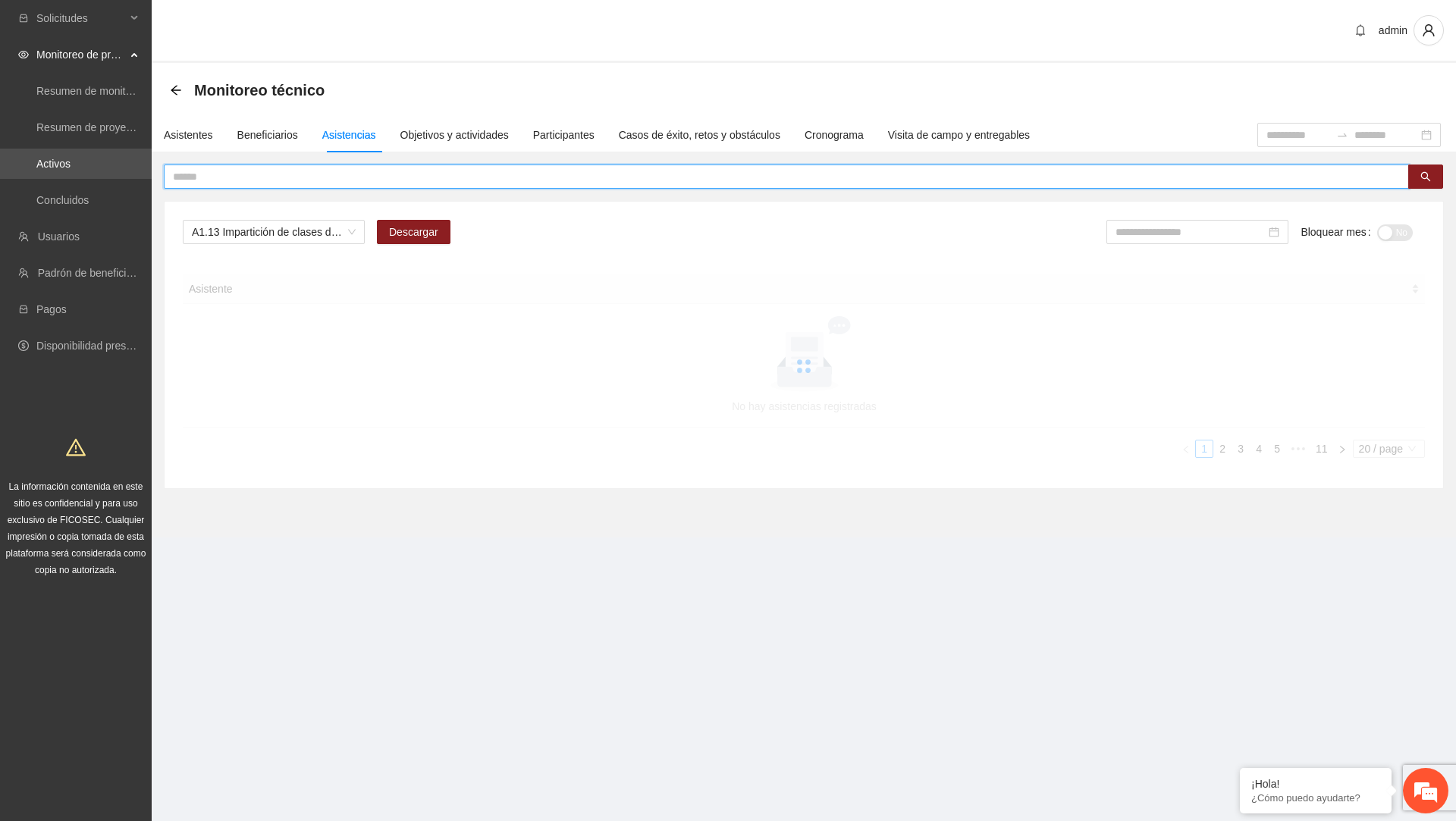
click at [384, 176] on input "text" at bounding box center [780, 177] width 1215 height 17
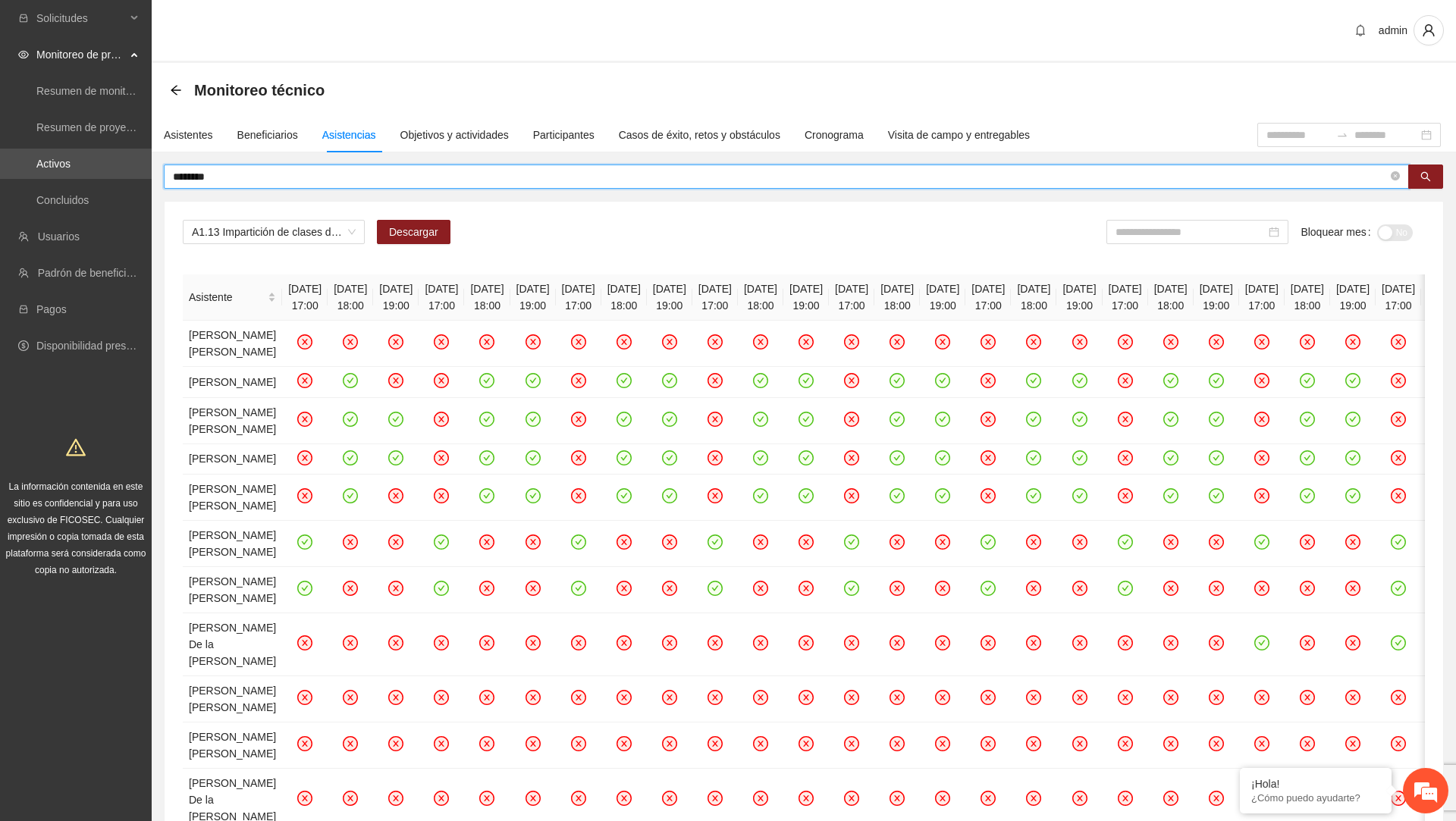
type input "********"
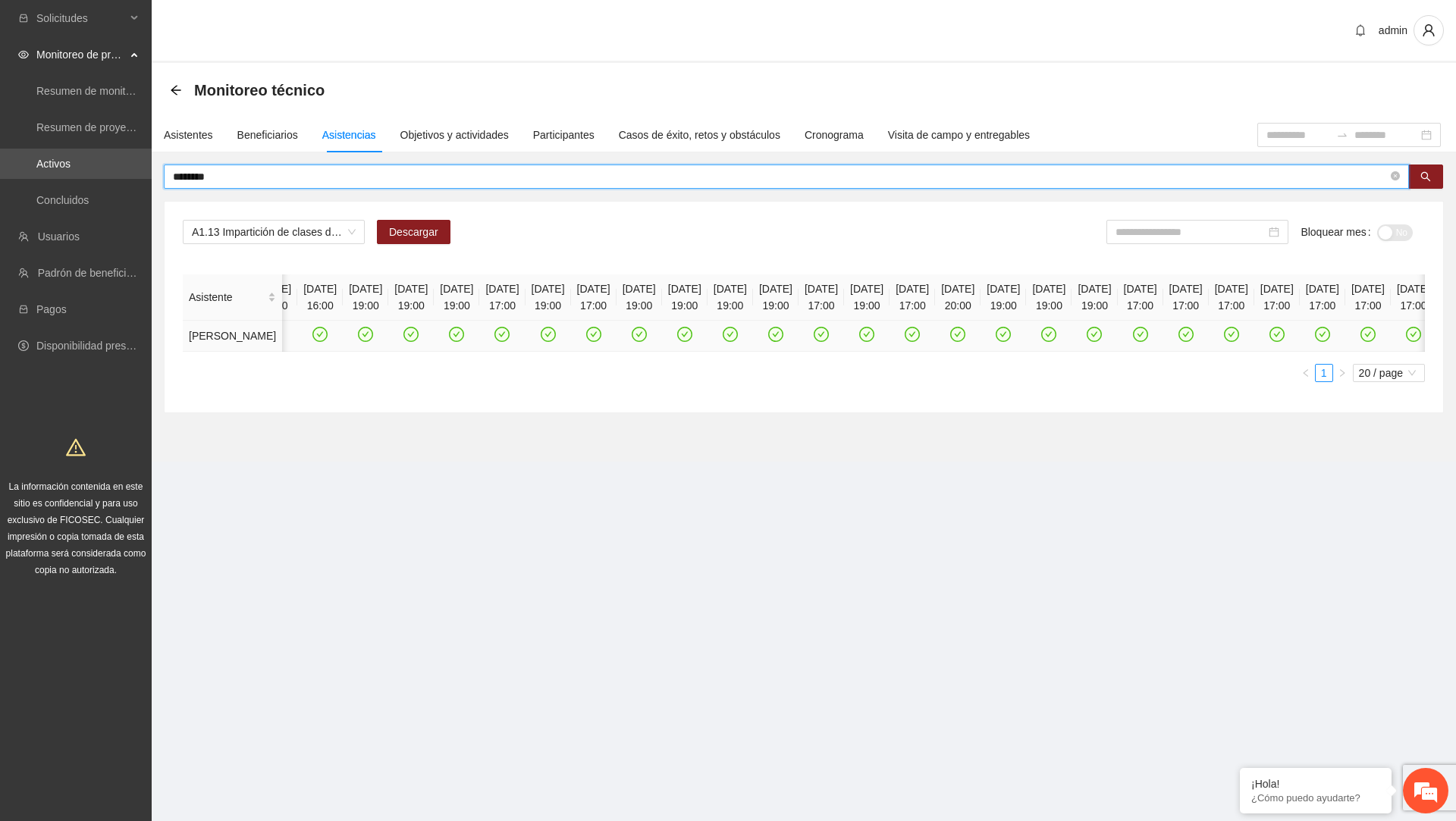
scroll to position [0, 5209]
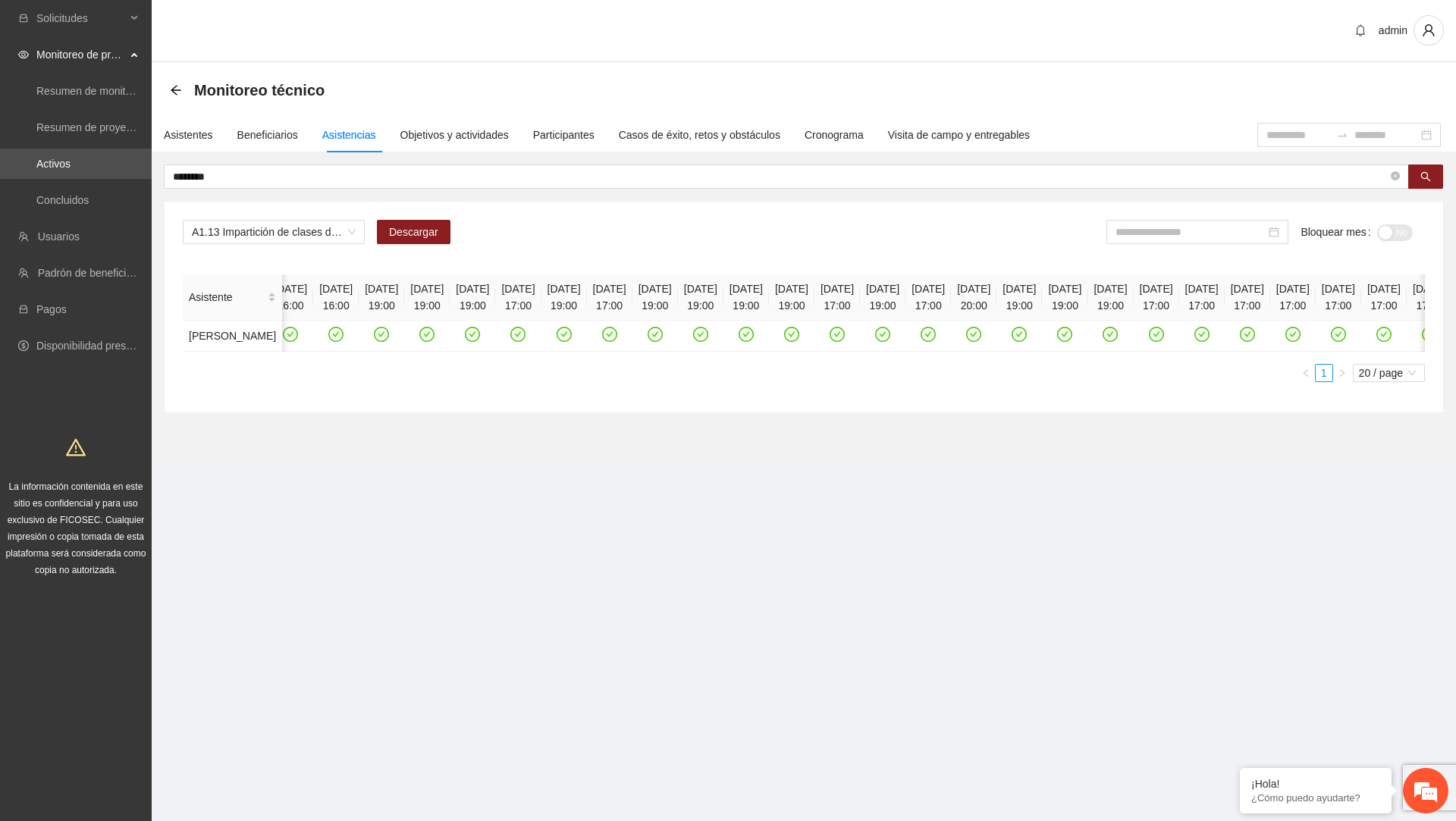
drag, startPoint x: 474, startPoint y: 287, endPoint x: 523, endPoint y: 309, distance: 53.7
copy th "[DATE] 17:00"
click at [203, 352] on td "[PERSON_NAME]" at bounding box center [232, 336] width 100 height 31
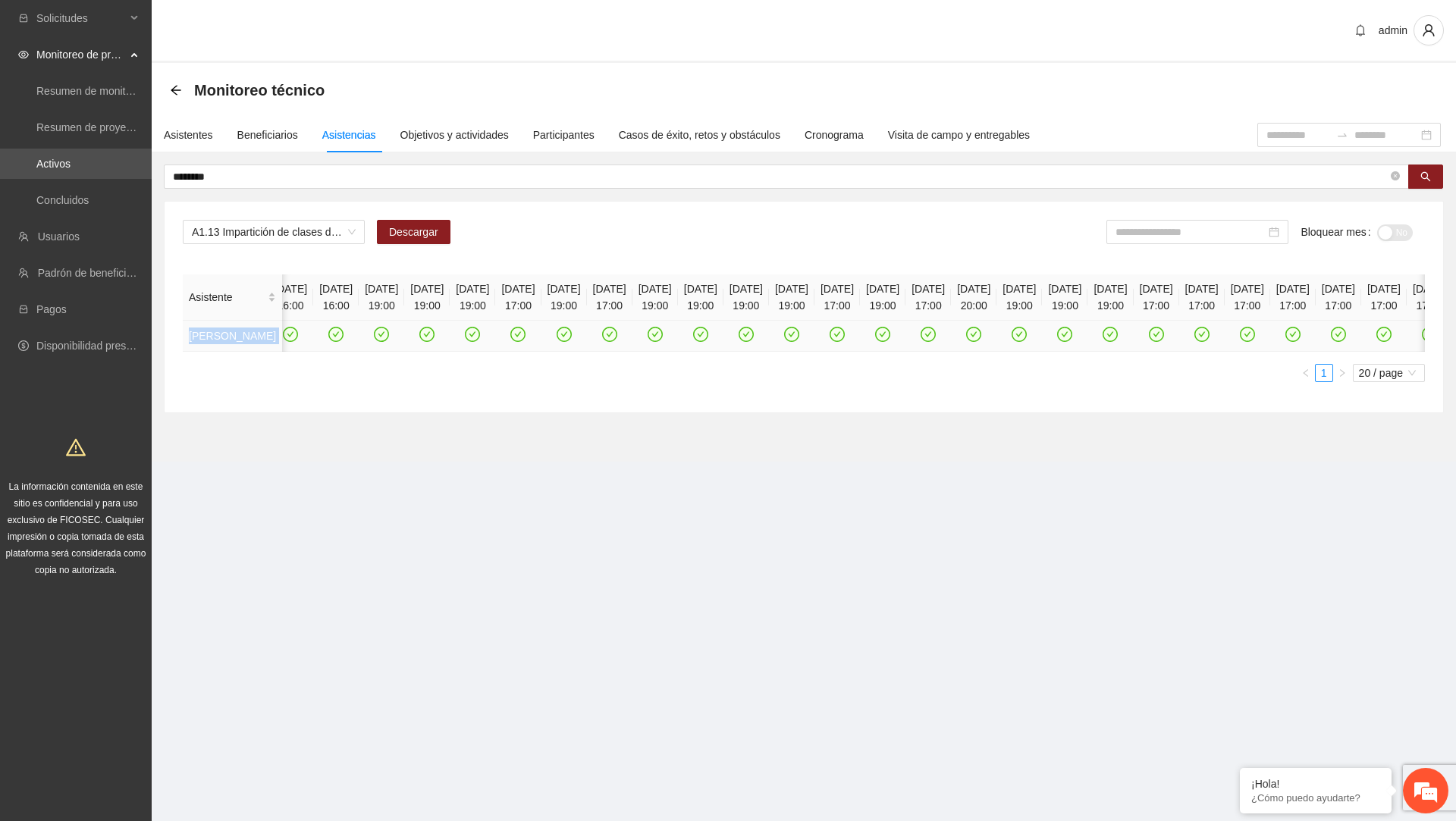
click at [203, 352] on td "[PERSON_NAME]" at bounding box center [232, 336] width 100 height 31
copy div "Santiago Castillo Cruz 1"
click at [219, 352] on td "[PERSON_NAME]" at bounding box center [232, 336] width 100 height 31
drag, startPoint x: 187, startPoint y: 333, endPoint x: 218, endPoint y: 374, distance: 51.4
click at [218, 352] on td "[PERSON_NAME]" at bounding box center [232, 336] width 100 height 31
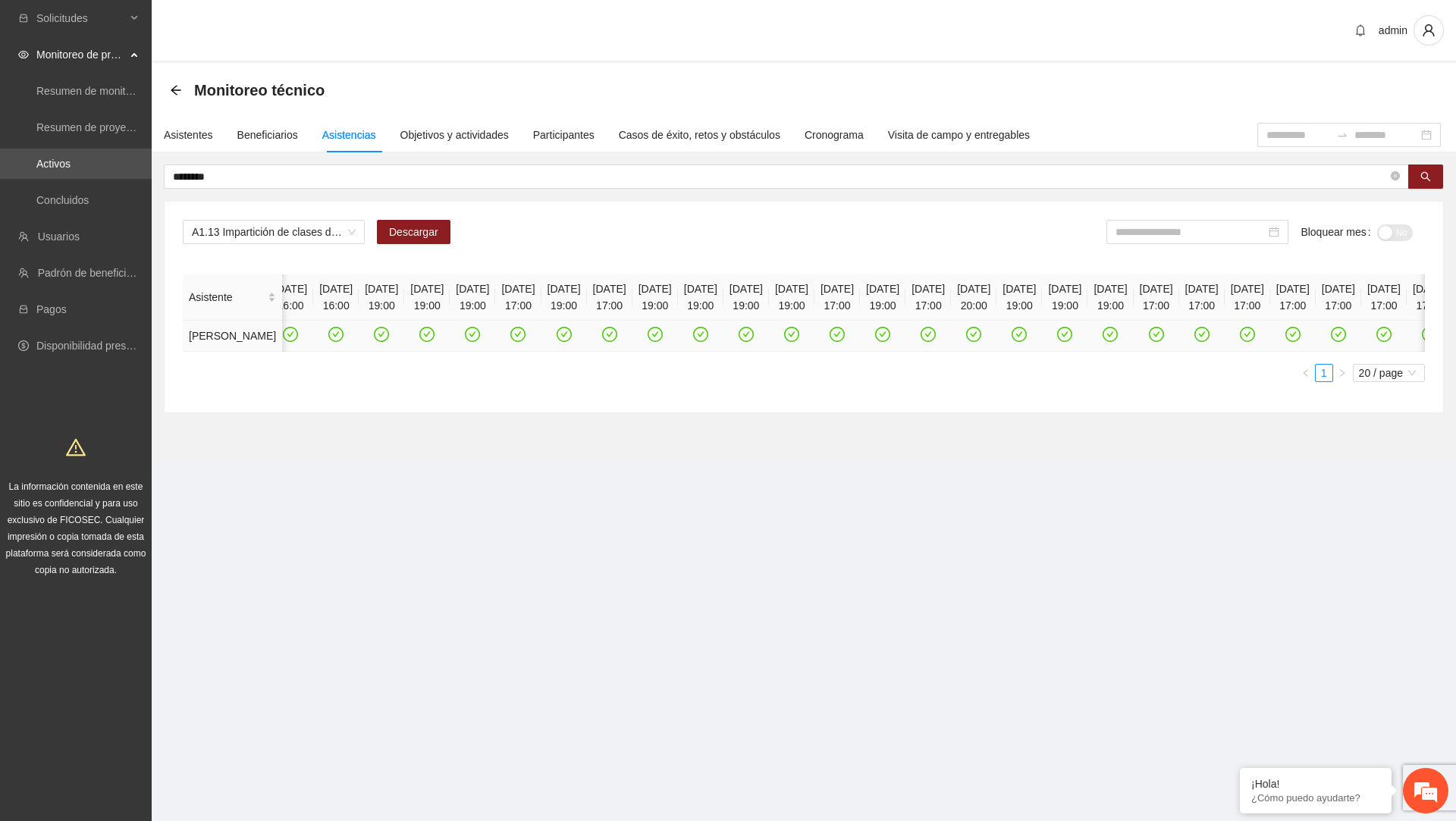
copy td "[PERSON_NAME]"
drag, startPoint x: 550, startPoint y: 284, endPoint x: 607, endPoint y: 299, distance: 58.9
copy th "[DATE] 17:00"
drag, startPoint x: 616, startPoint y: 285, endPoint x: 676, endPoint y: 304, distance: 62.9
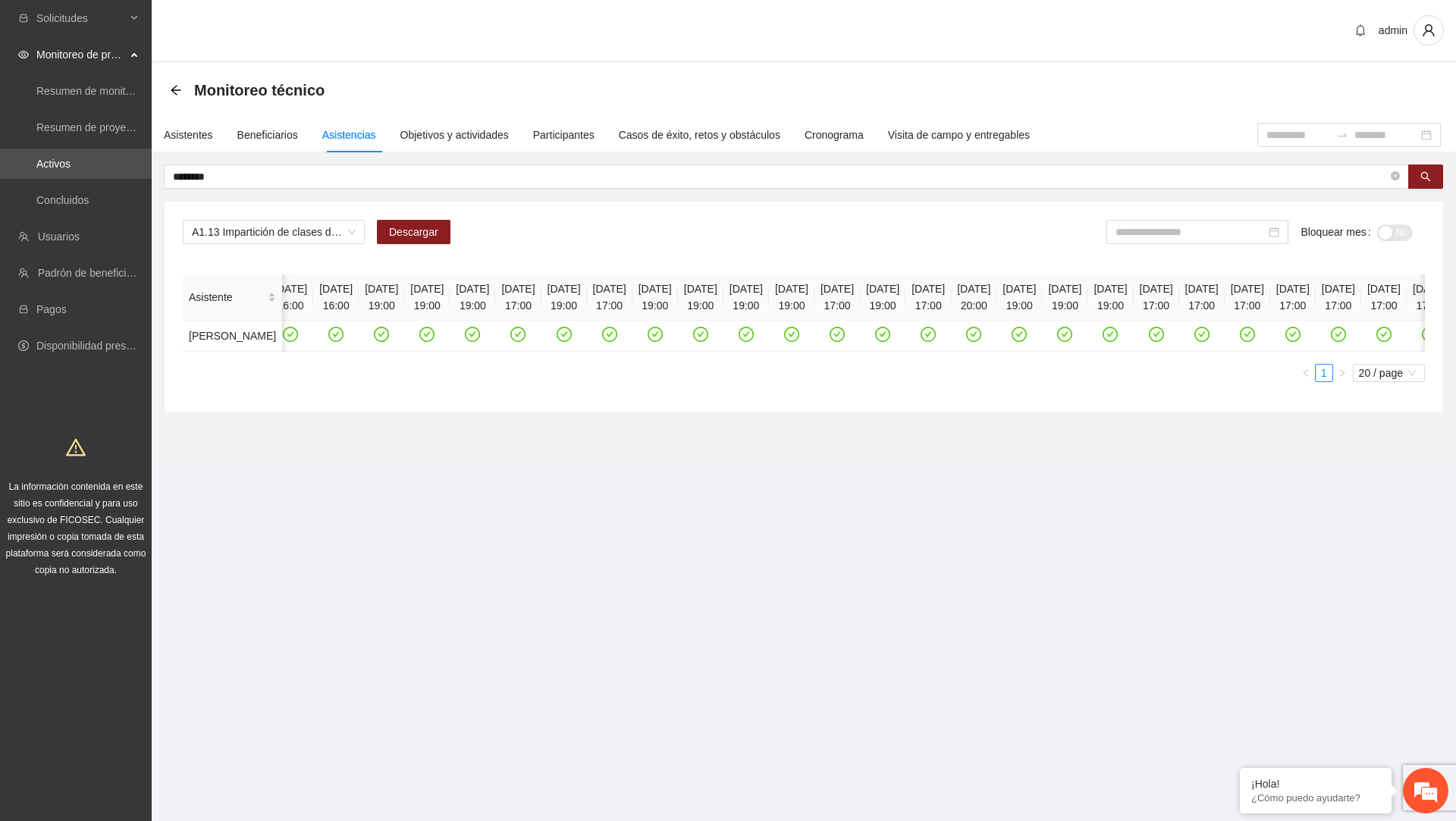
copy th "[DATE] 18:00"
drag, startPoint x: 694, startPoint y: 285, endPoint x: 750, endPoint y: 302, distance: 58.5
copy th "[DATE] 18:00"
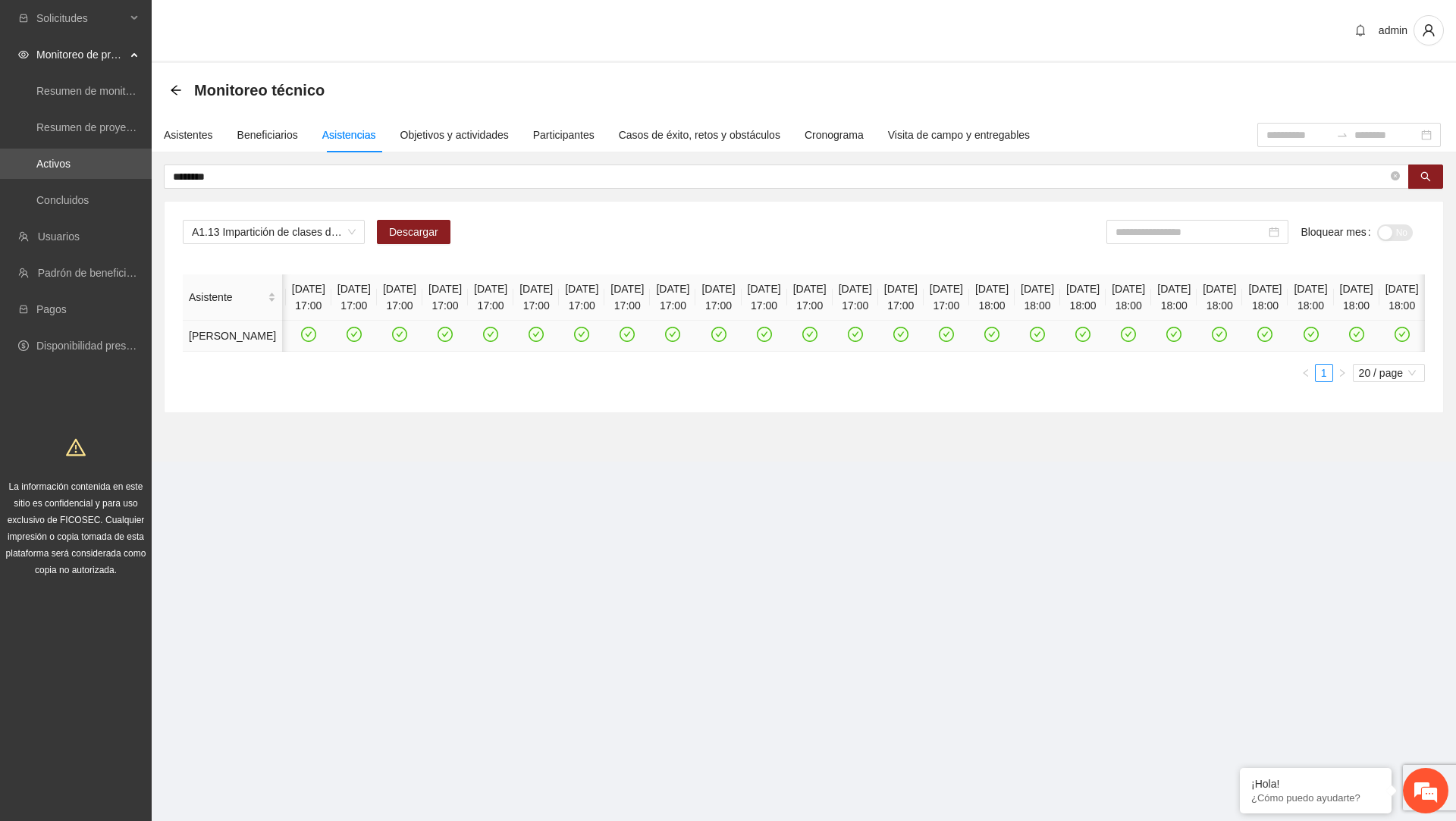
scroll to position [0, 10475]
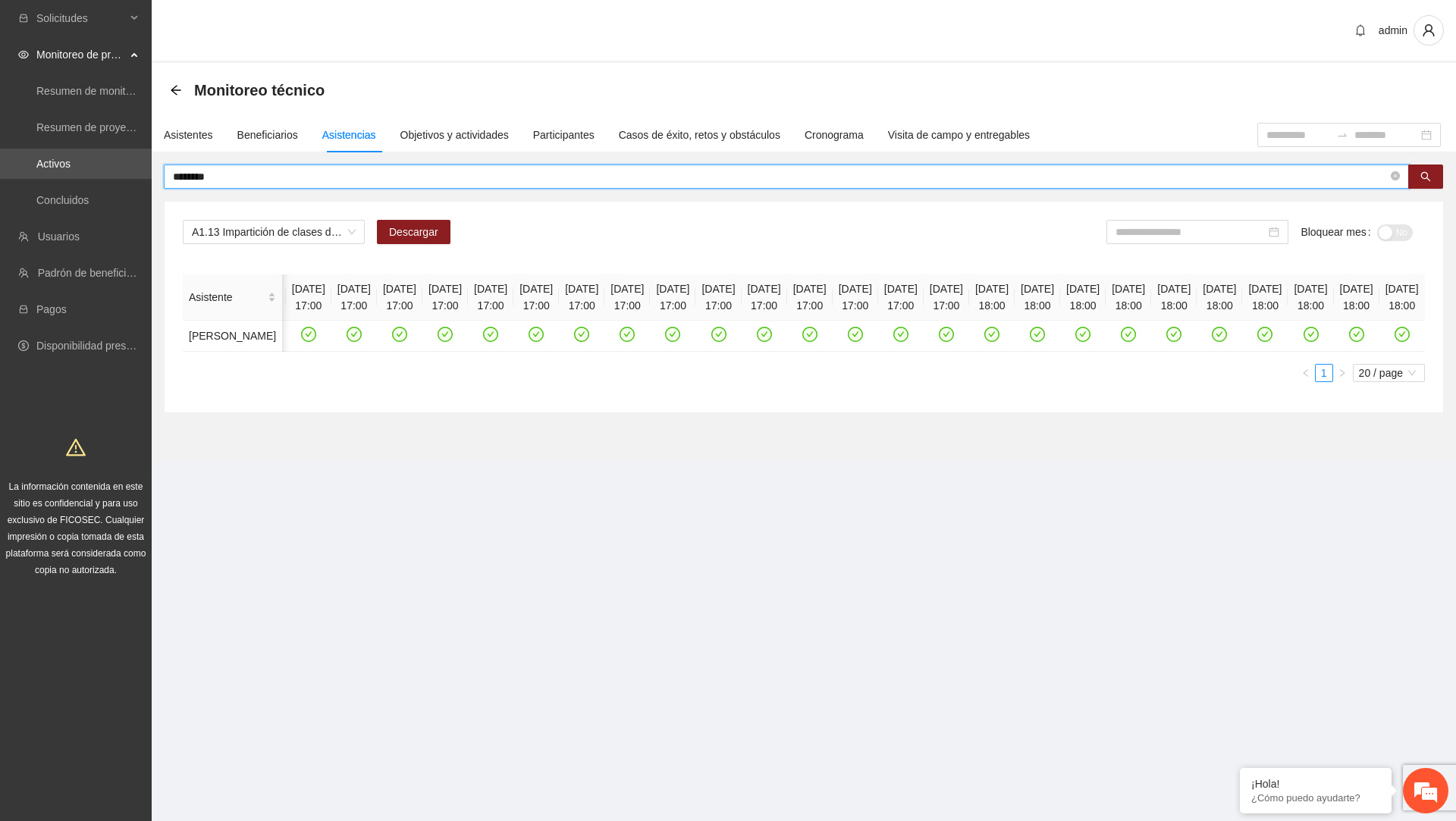
click at [250, 177] on input "********" at bounding box center [780, 177] width 1215 height 17
click at [249, 181] on input "text" at bounding box center [780, 177] width 1215 height 17
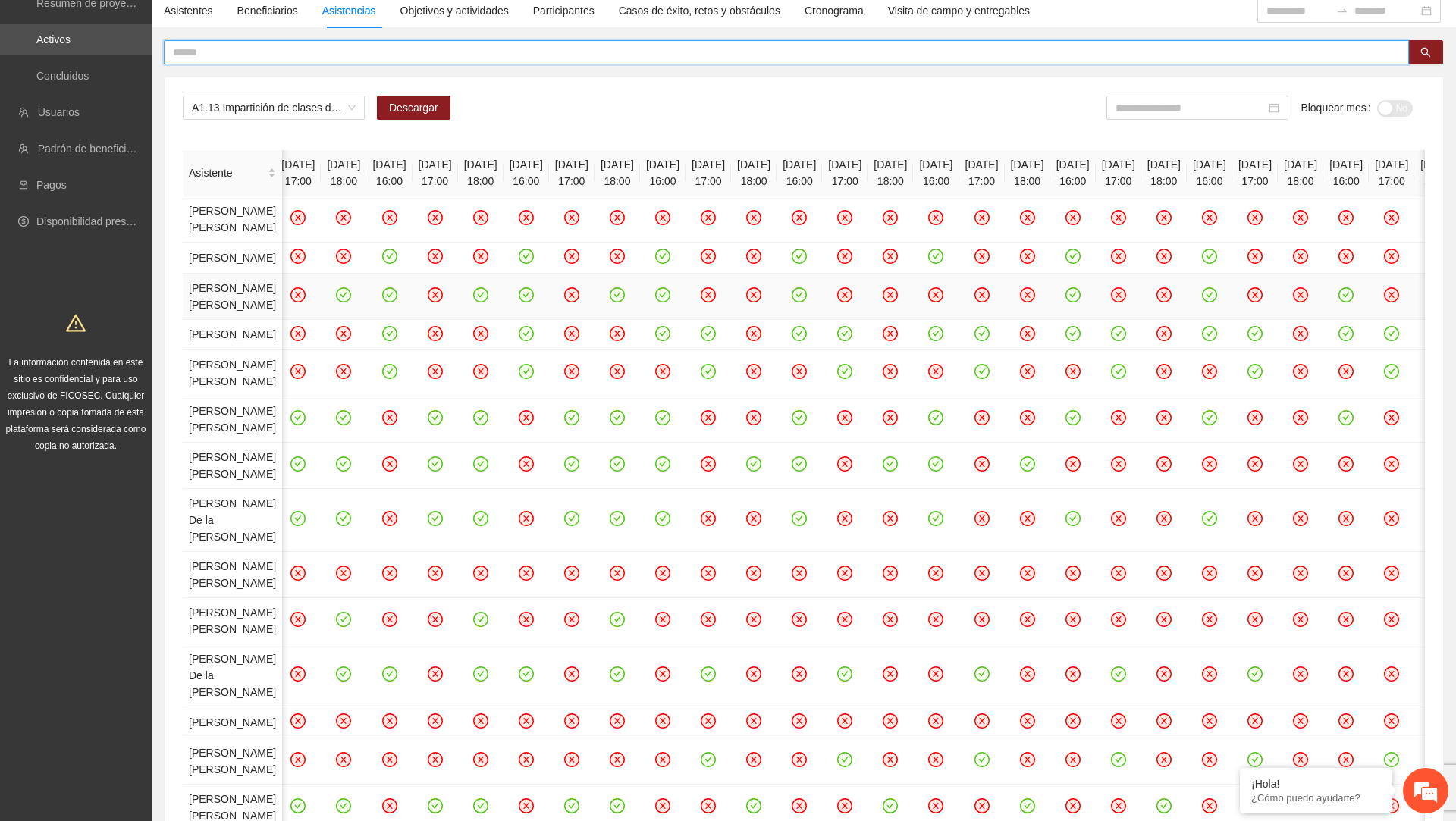
scroll to position [0, 13199]
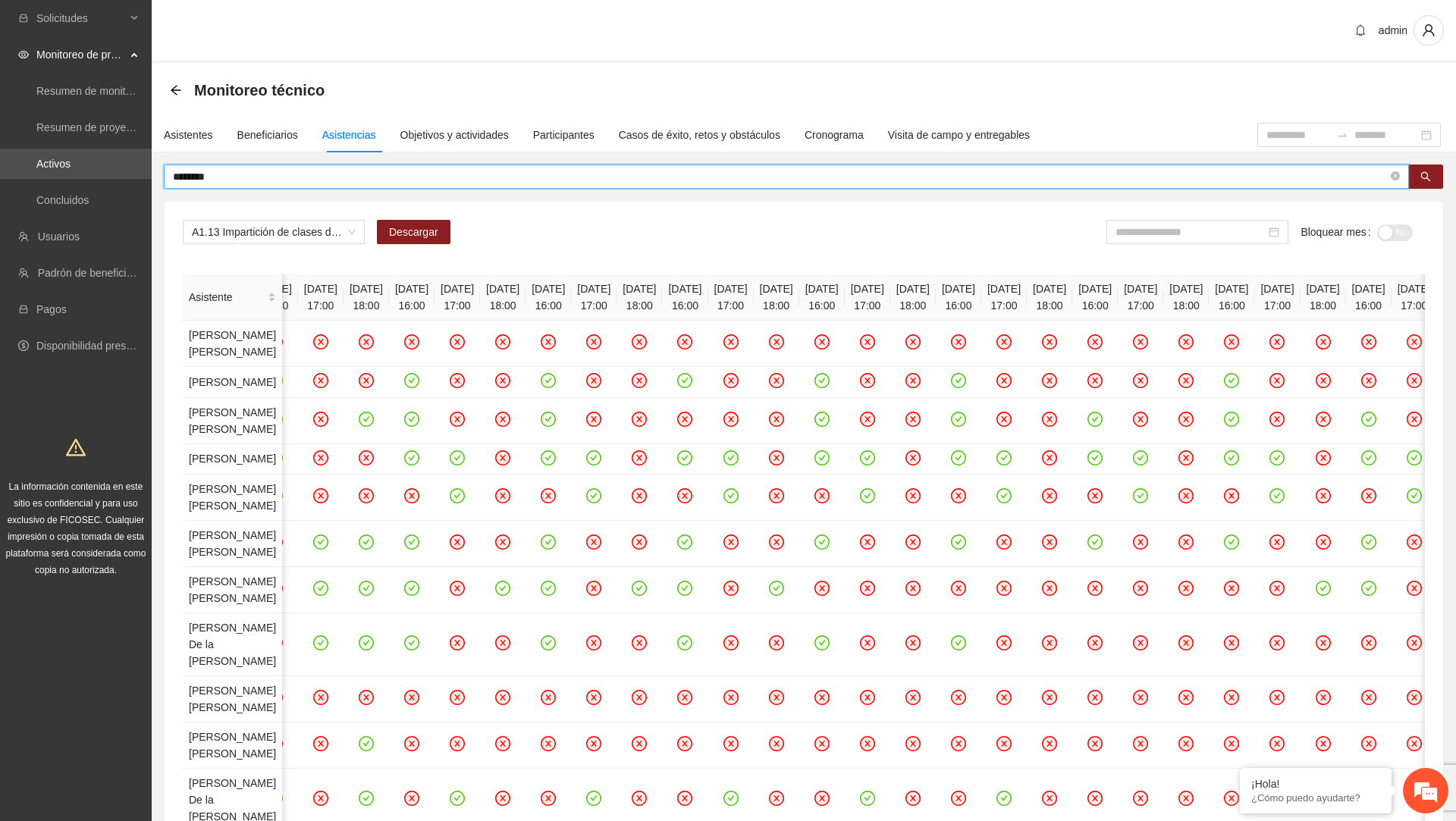
type input "********"
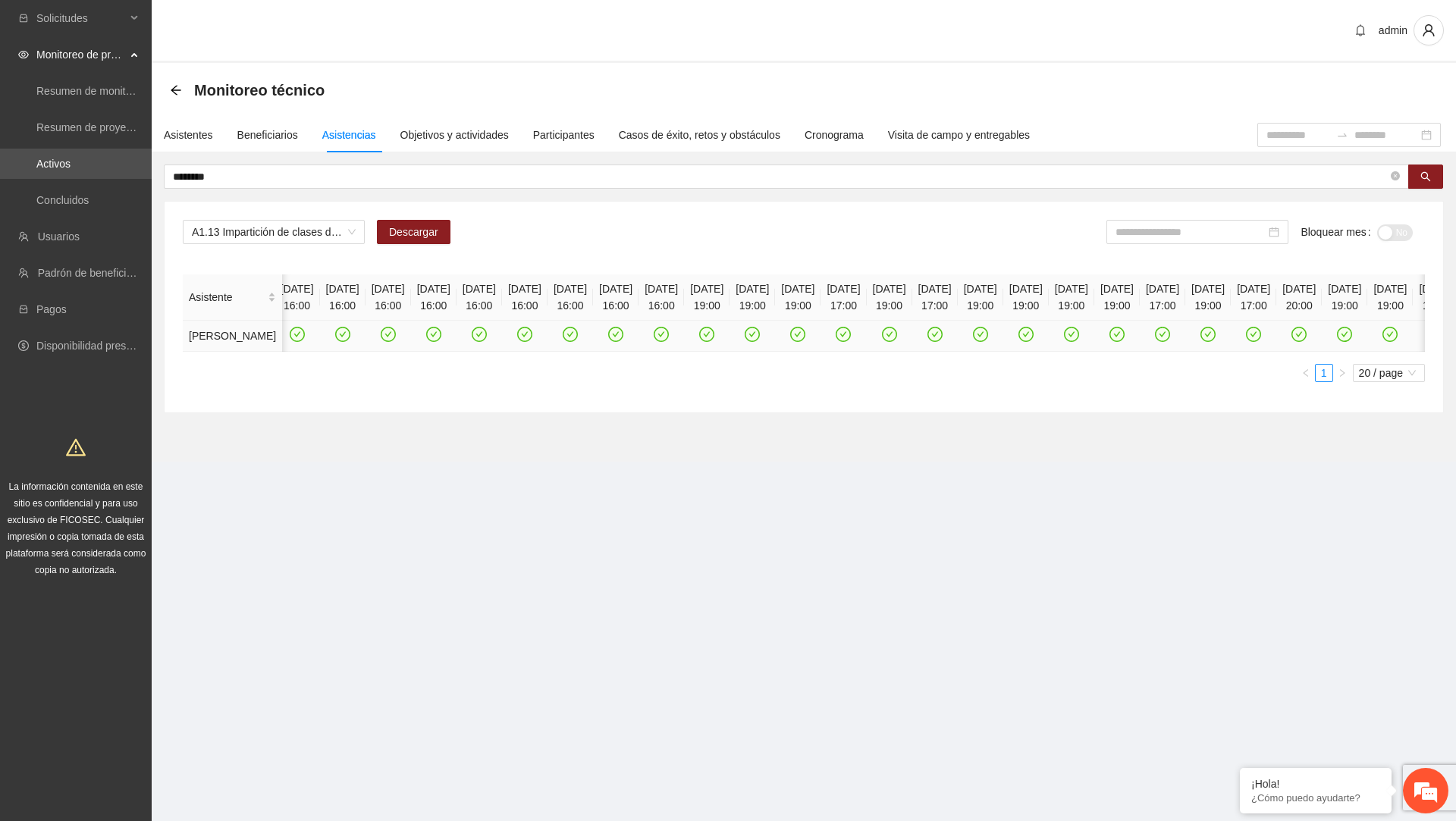
scroll to position [0, 4883]
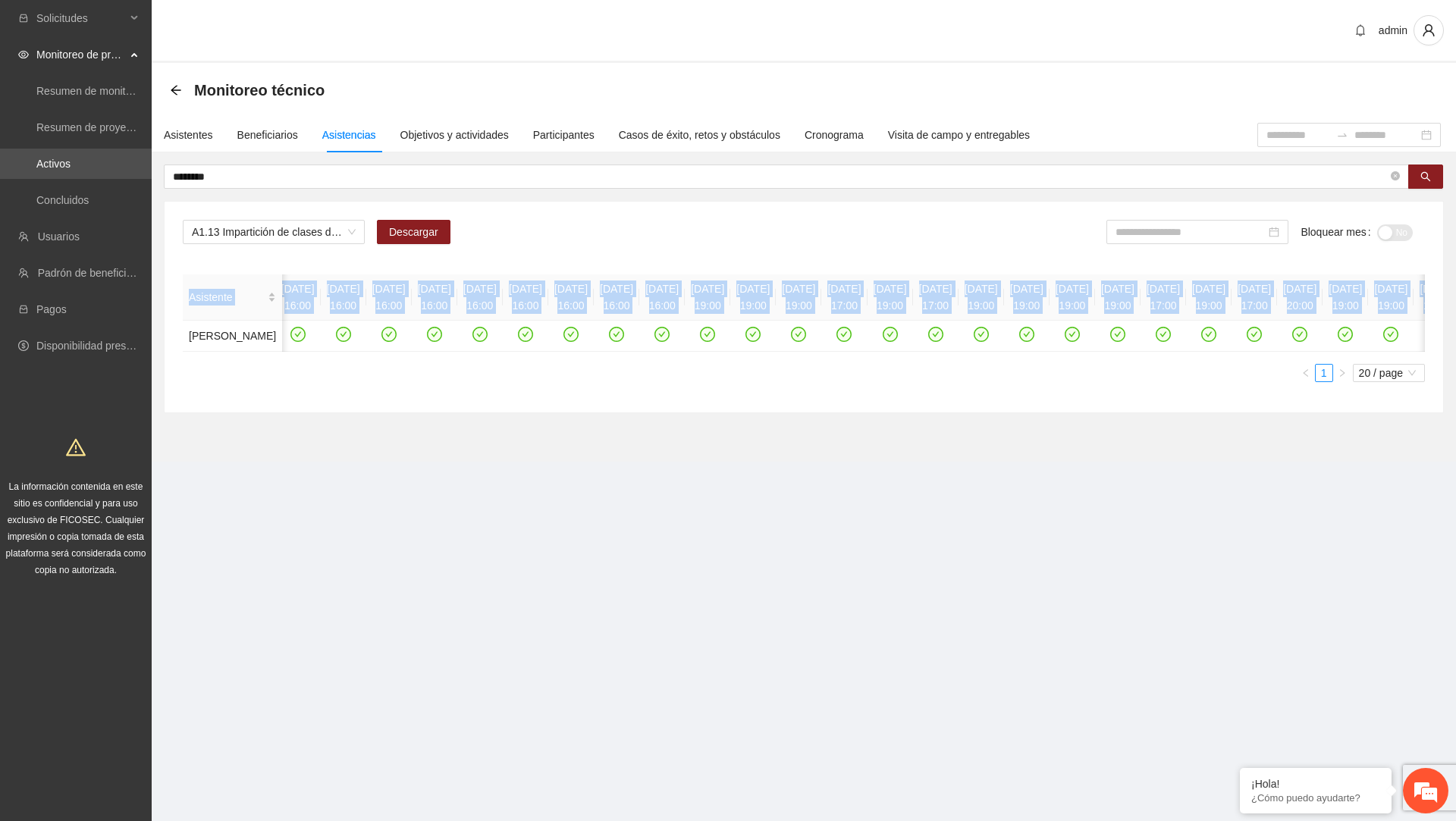
drag, startPoint x: 186, startPoint y: 334, endPoint x: 217, endPoint y: 377, distance: 53.0
click at [217, 352] on div "Asistente [DATE] 18:00 [DATE] 18:00 [DATE] 19:00 [DATE] 18:00 [DATE] 19:00 [DAT…" at bounding box center [804, 313] width 1242 height 77
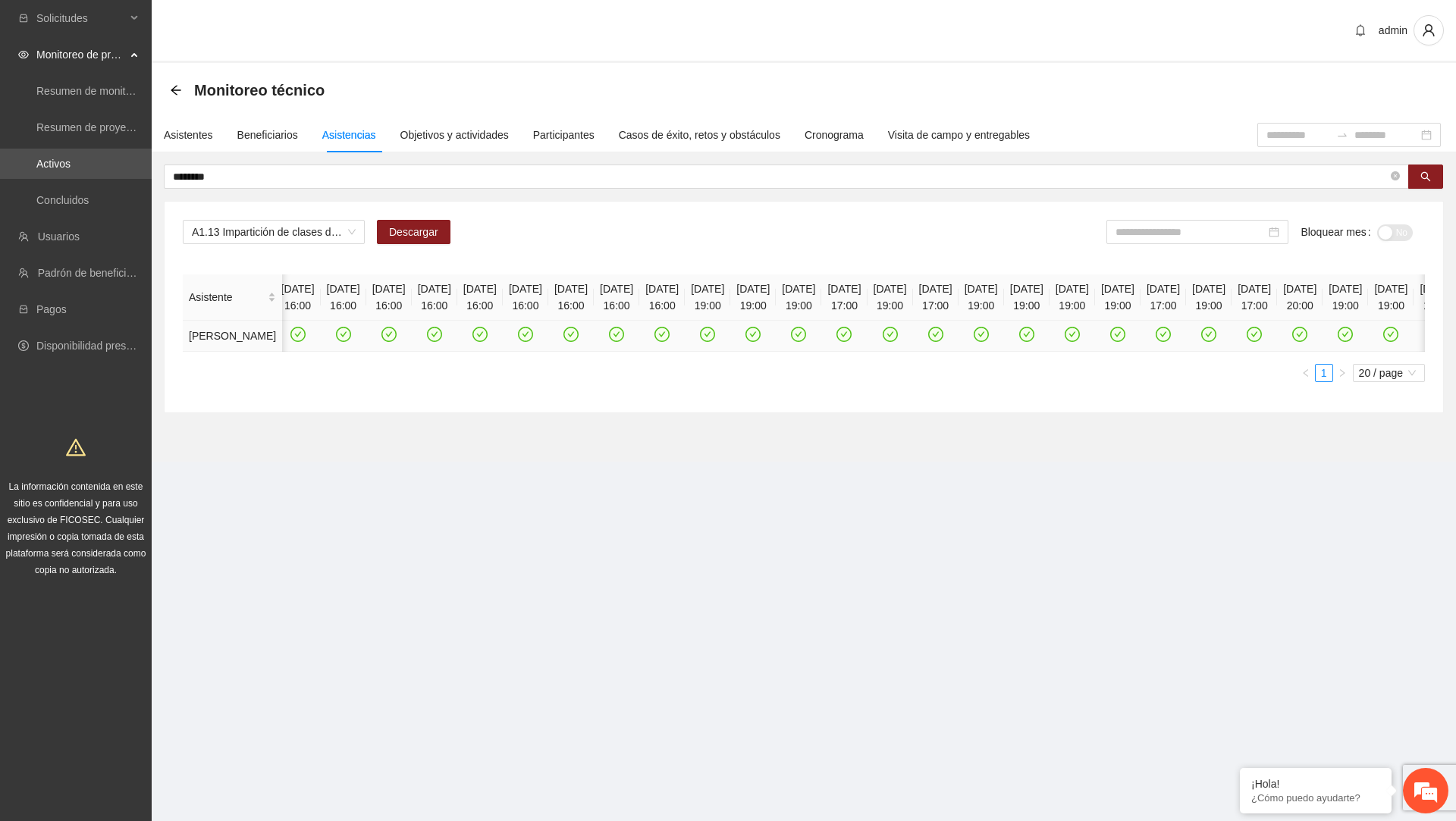
click at [215, 352] on td "[PERSON_NAME]" at bounding box center [232, 336] width 100 height 31
drag, startPoint x: 189, startPoint y: 334, endPoint x: 221, endPoint y: 362, distance: 42.5
click at [221, 352] on td "[PERSON_NAME]" at bounding box center [232, 336] width 100 height 31
copy td "[PERSON_NAME]"
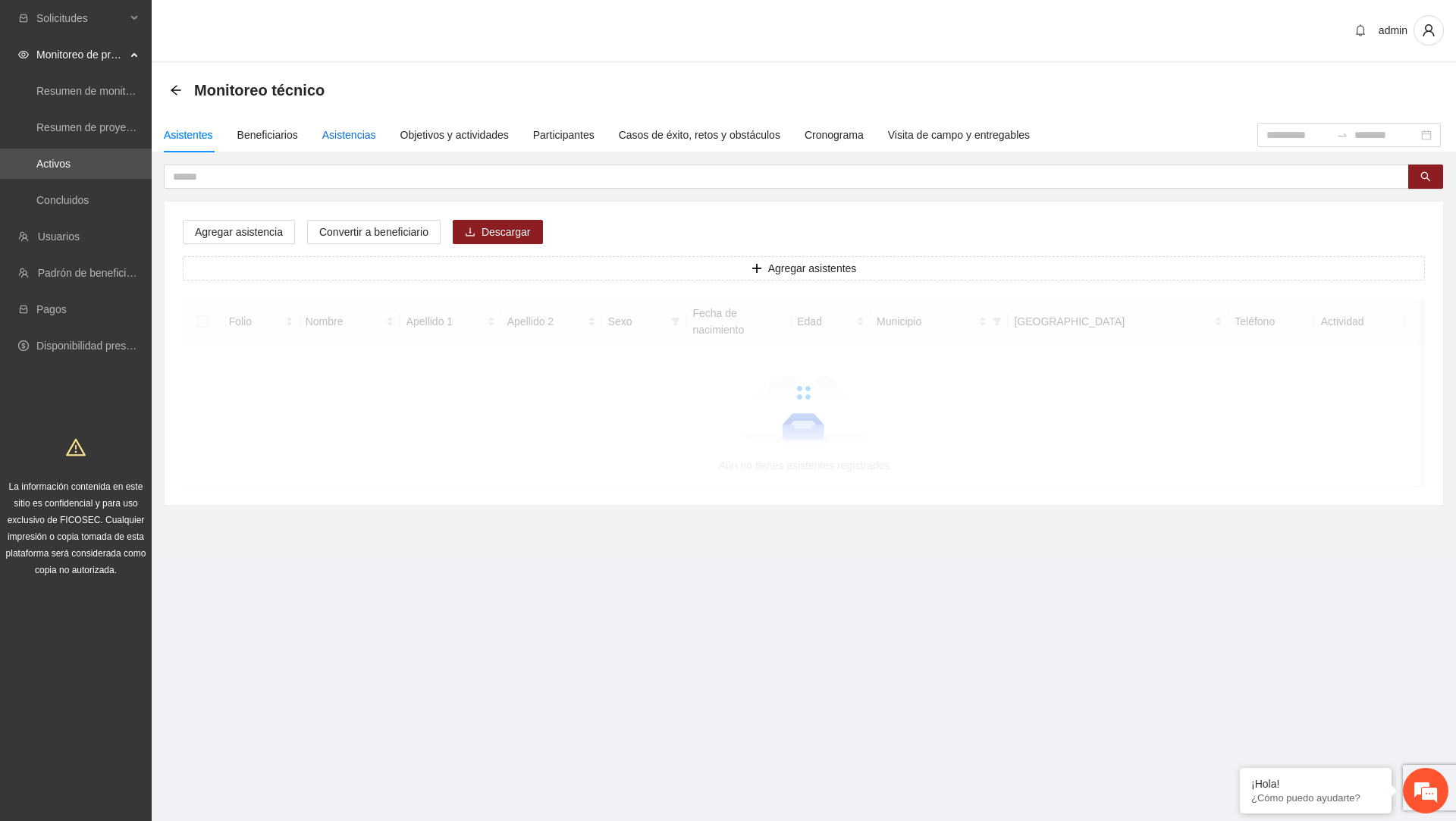
click at [344, 139] on div "Asistencias" at bounding box center [349, 135] width 54 height 17
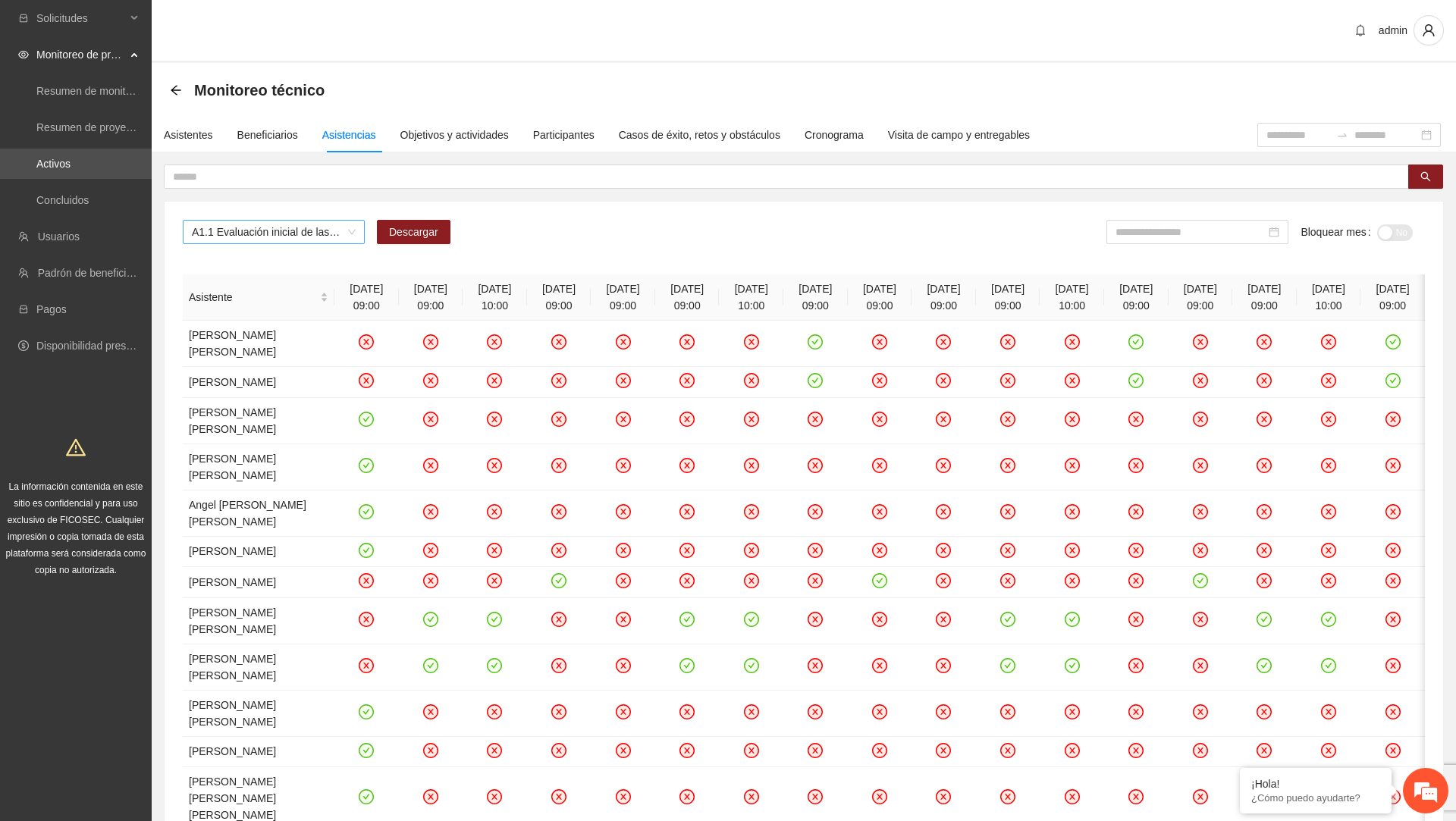
click at [315, 240] on span "A1.1 Evaluación inicial de las capacidades físicas de grupos especiales, distri…" at bounding box center [273, 232] width 164 height 22
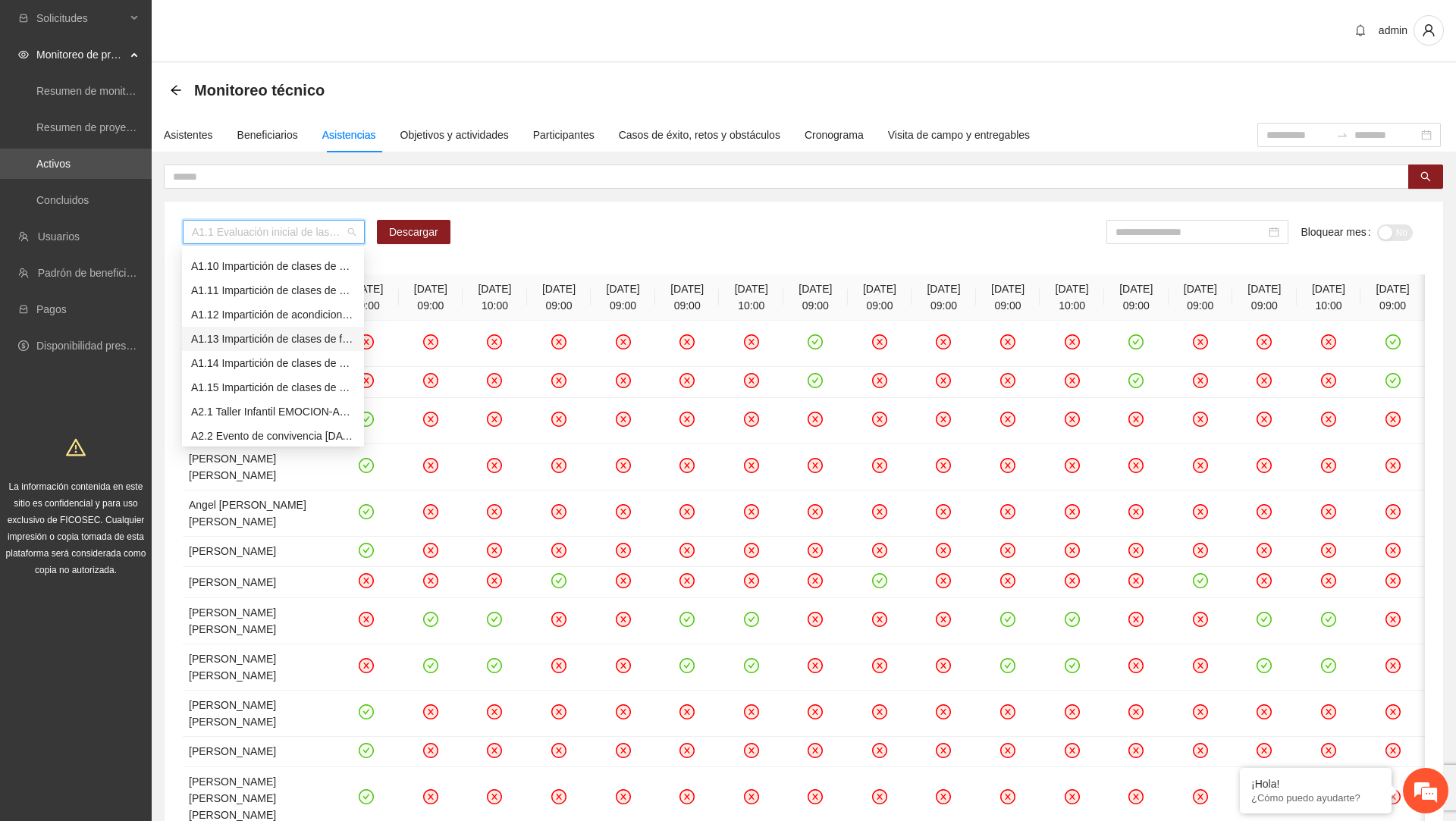
click at [263, 344] on div "A1.13 Impartición de clases de futbol" at bounding box center [273, 339] width 164 height 17
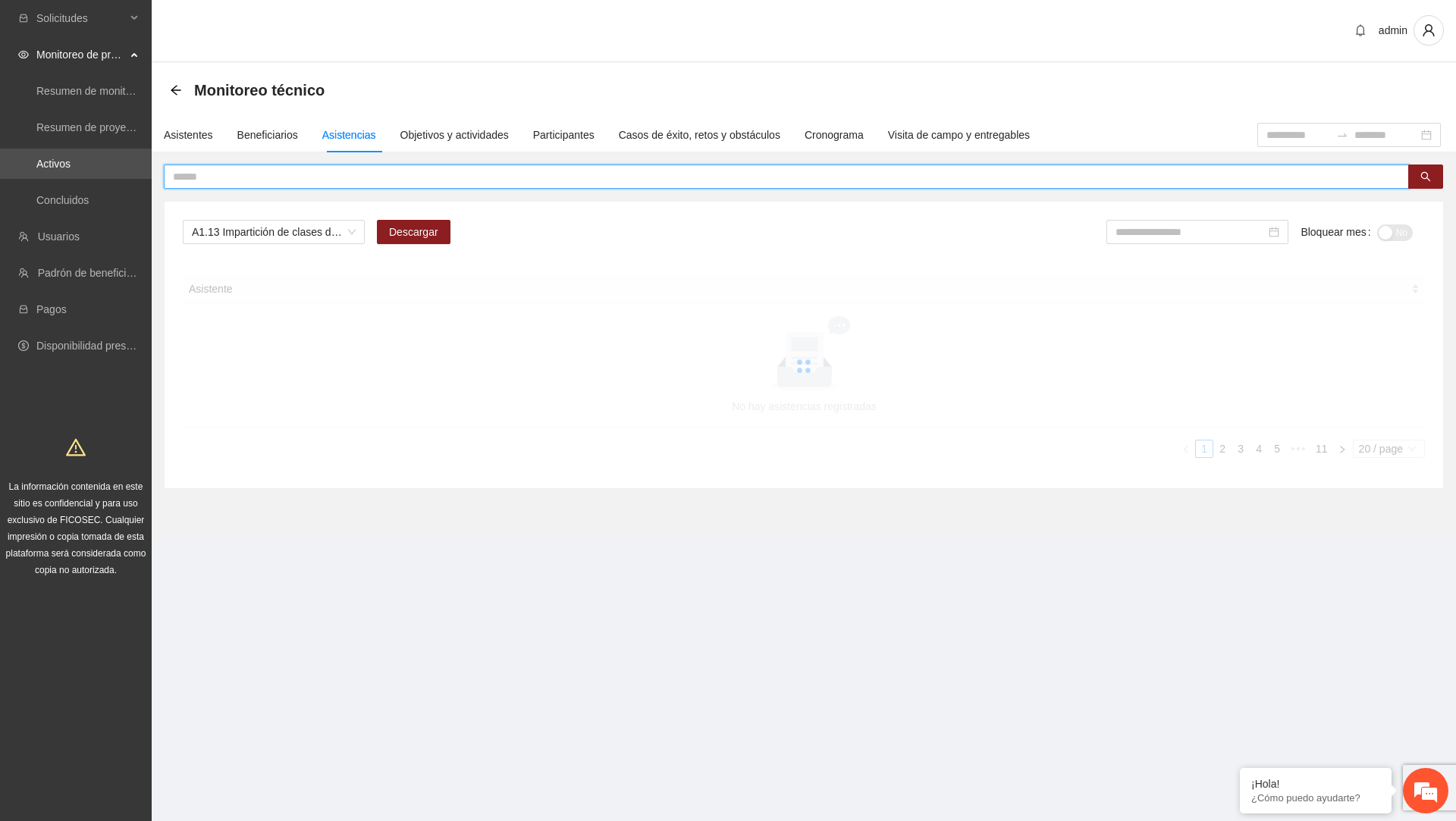
click at [331, 182] on input "text" at bounding box center [780, 177] width 1215 height 17
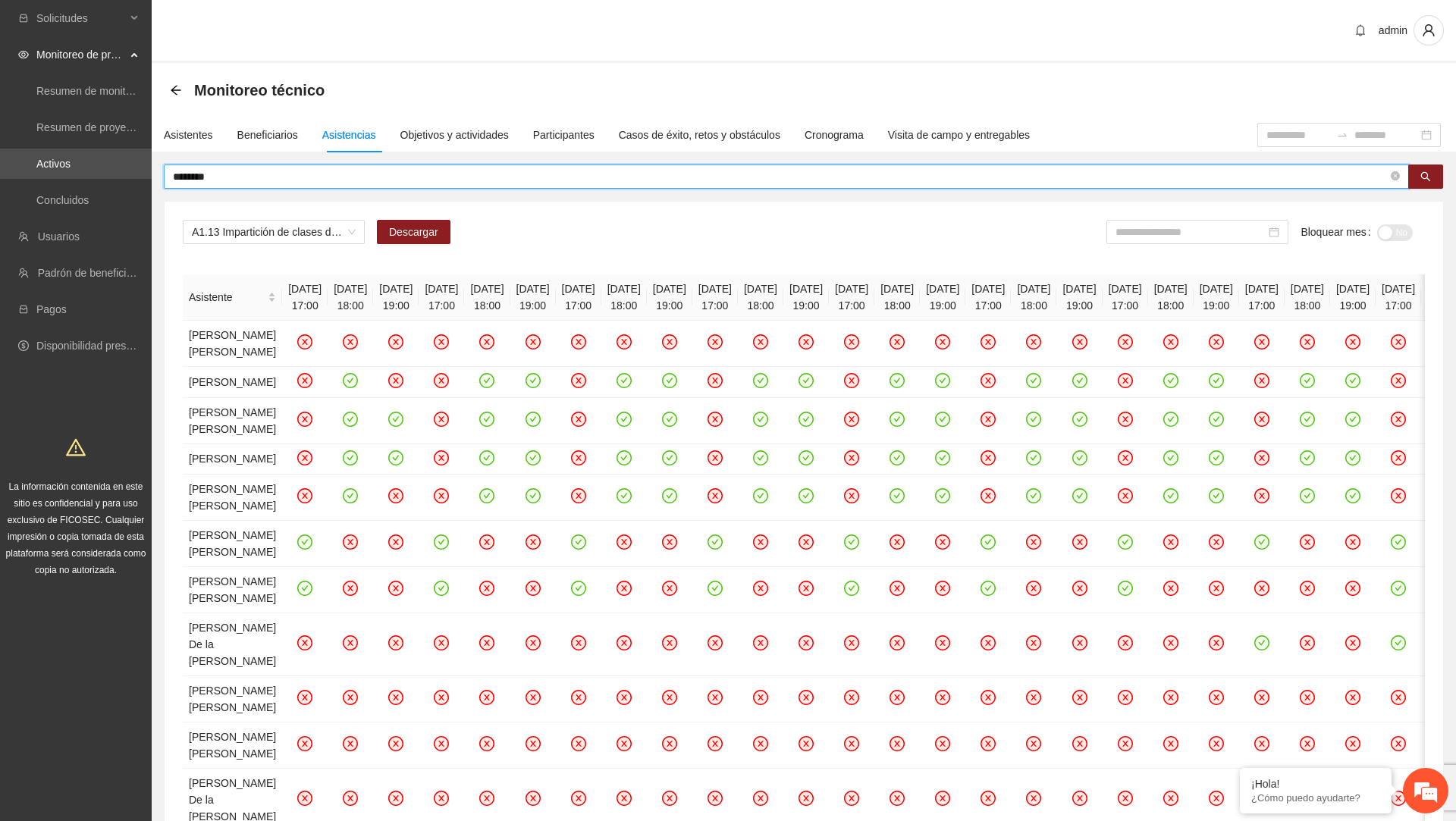
type input "********"
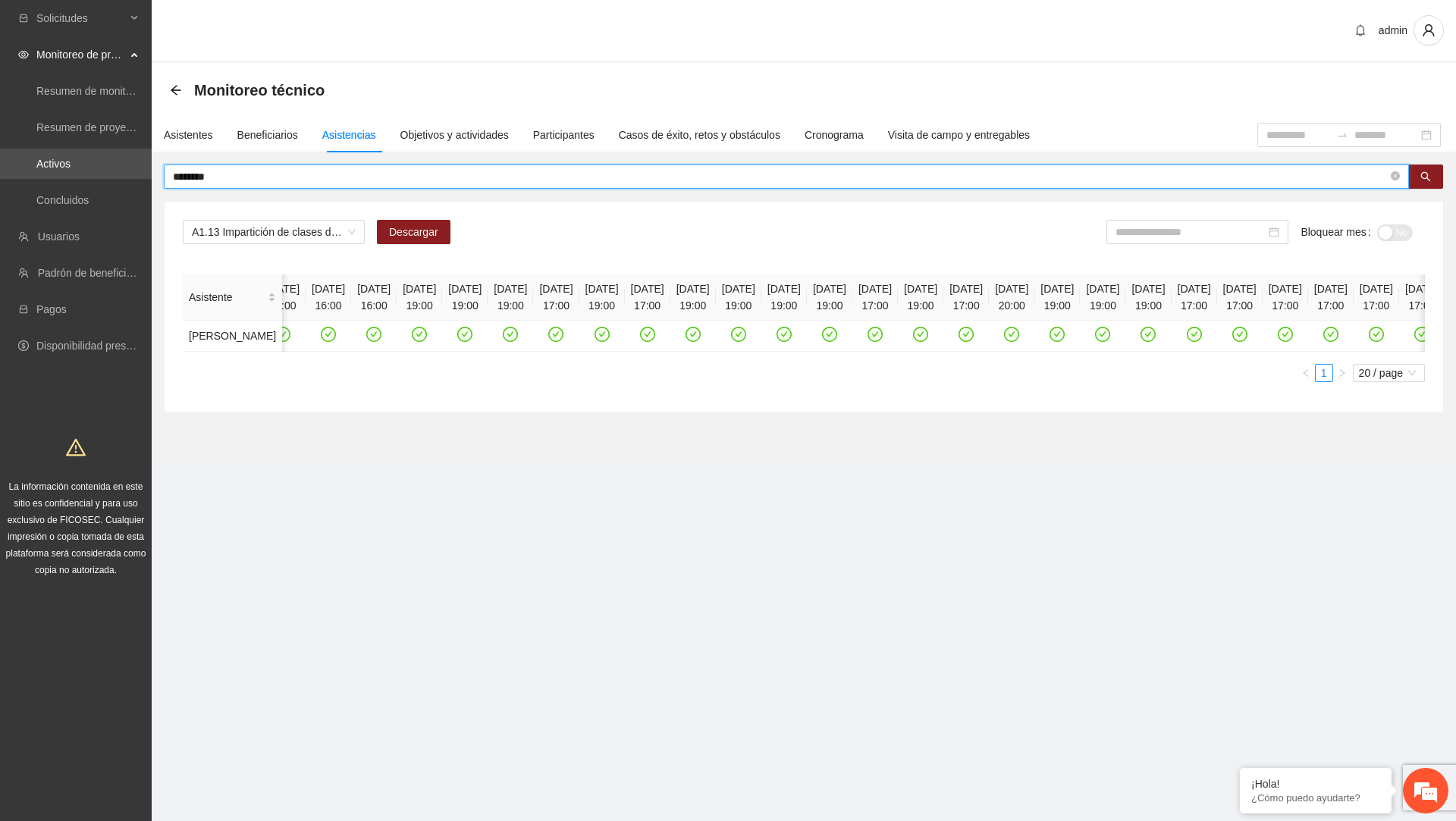
scroll to position [0, 5107]
